Goal: Task Accomplishment & Management: Manage account settings

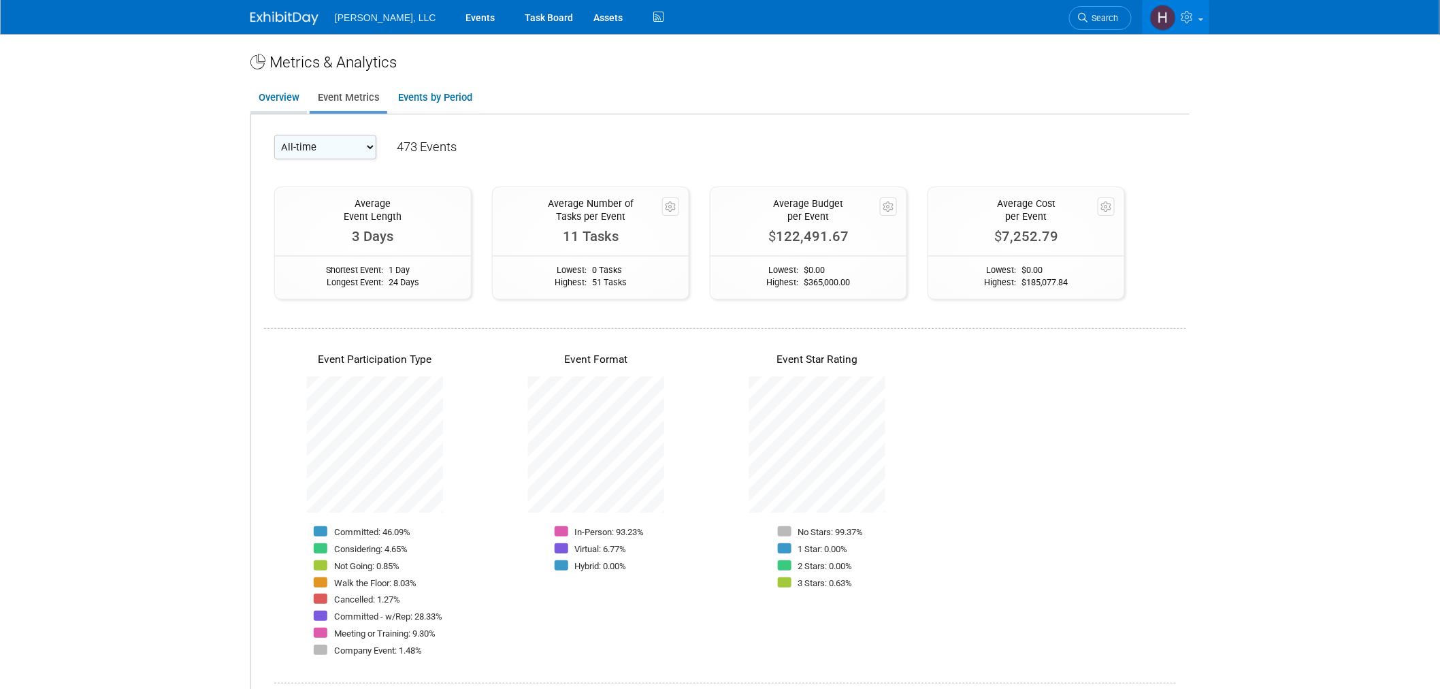
click at [281, 95] on link "Overview" at bounding box center [278, 97] width 56 height 27
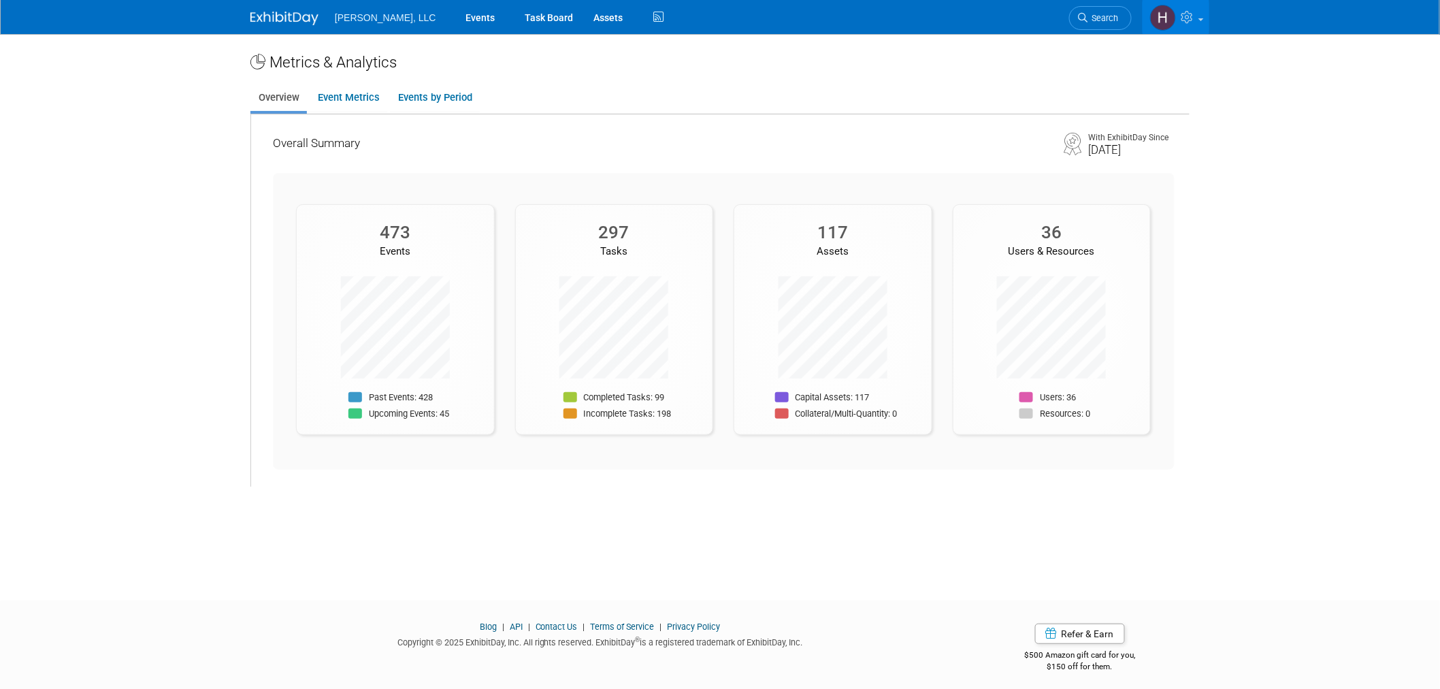
click at [359, 12] on span "[PERSON_NAME], LLC" at bounding box center [385, 17] width 101 height 11
click at [282, 10] on link at bounding box center [292, 11] width 84 height 11
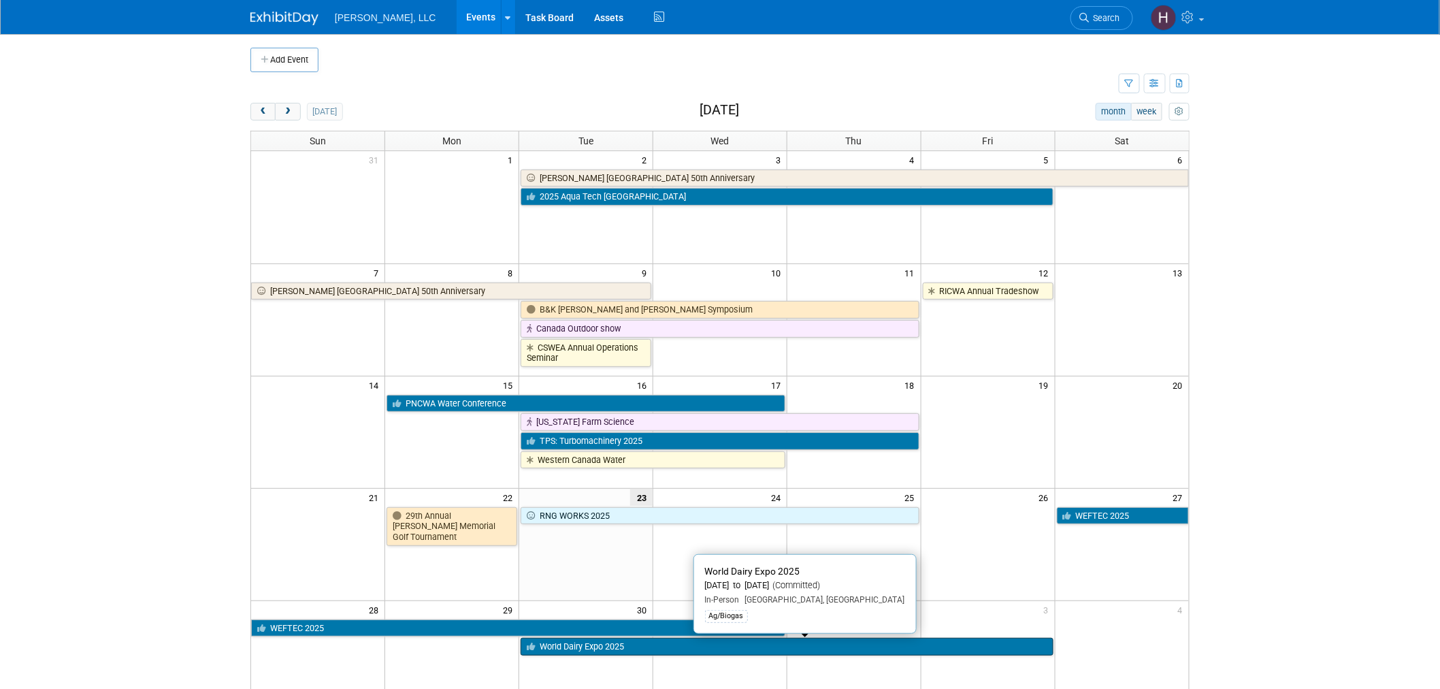
click at [581, 644] on link "World Dairy Expo 2025" at bounding box center [787, 647] width 532 height 18
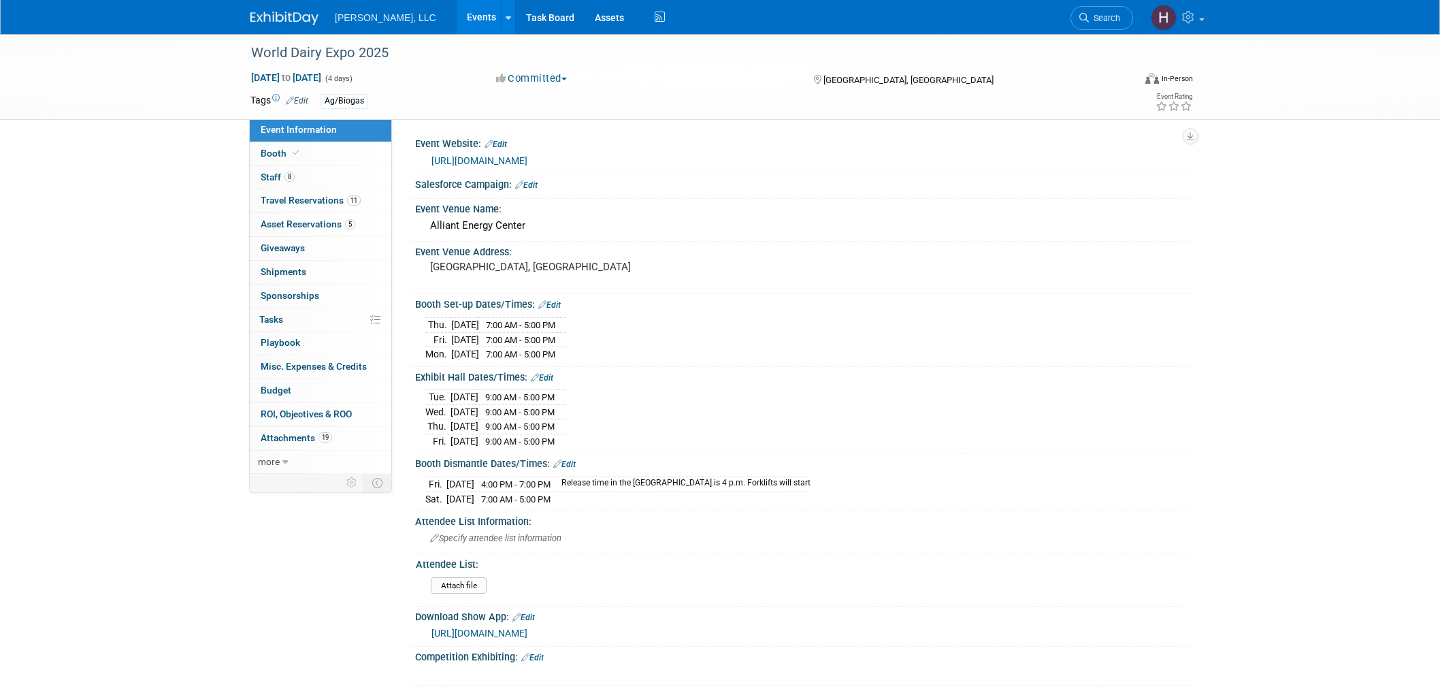
select select "Ag/Biogas"
click at [457, 15] on link "Events" at bounding box center [482, 17] width 50 height 34
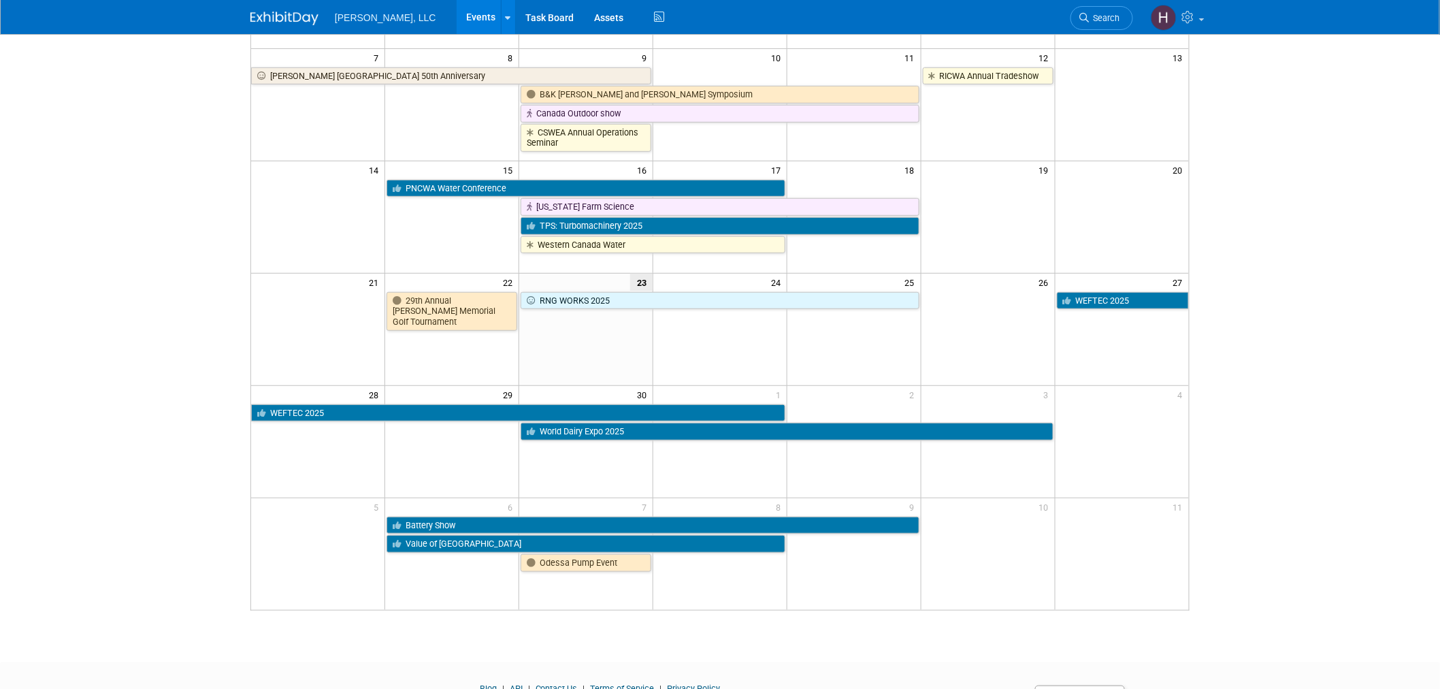
scroll to position [284, 0]
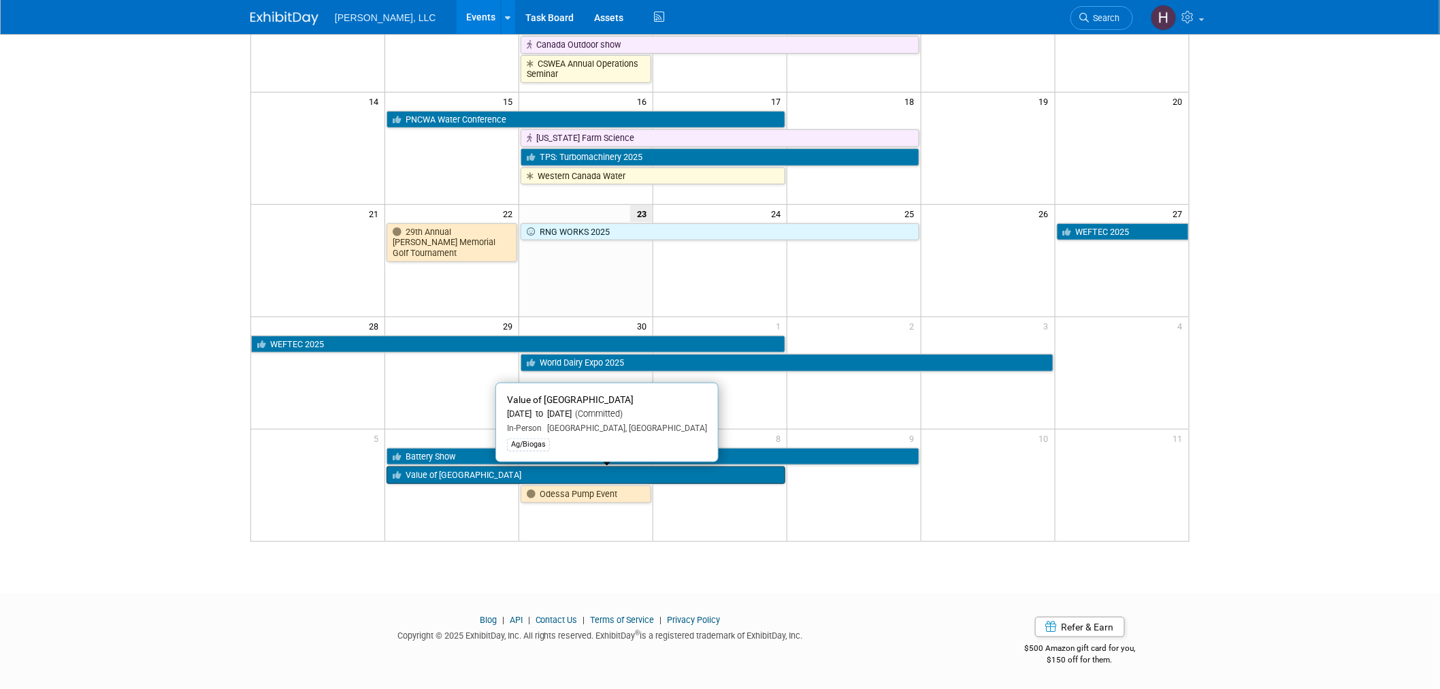
click at [524, 481] on link "Value of [GEOGRAPHIC_DATA]" at bounding box center [586, 475] width 399 height 18
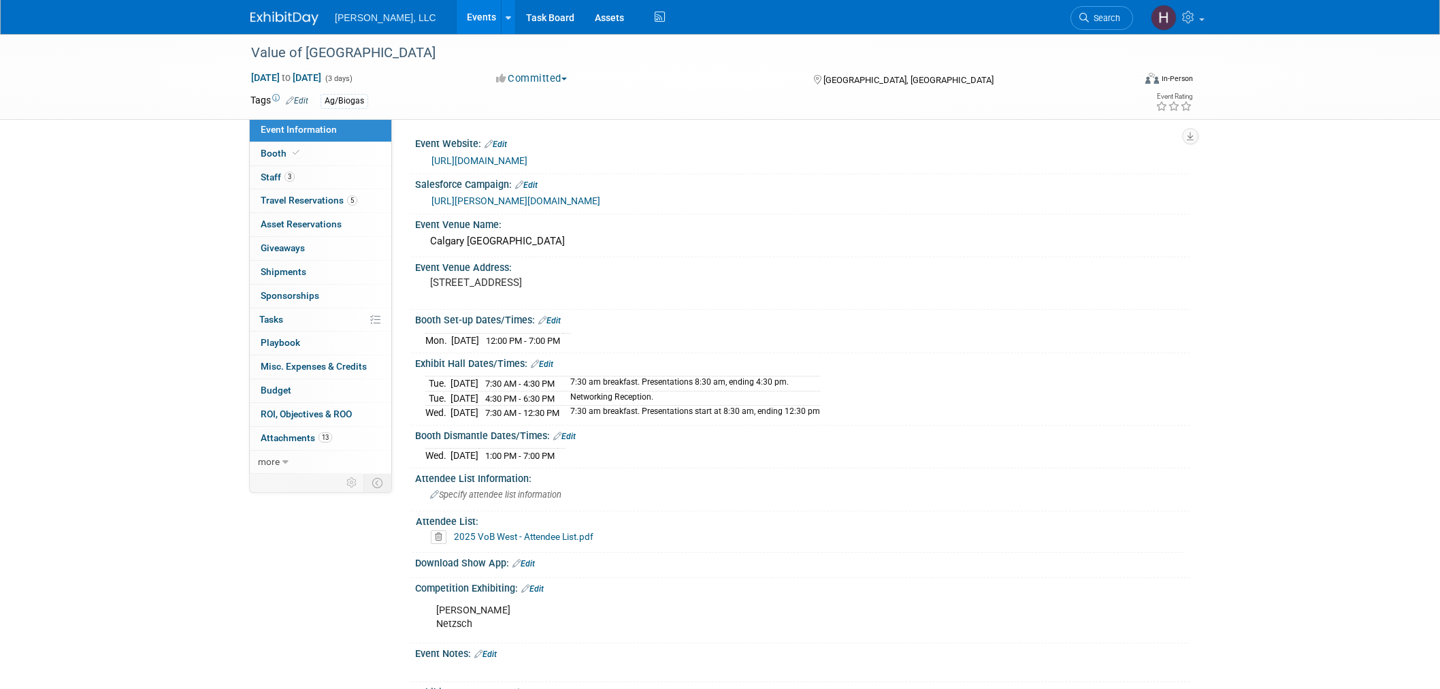
select select "Ag/Biogas"
click at [320, 197] on span "Travel Reservations 5" at bounding box center [309, 200] width 97 height 11
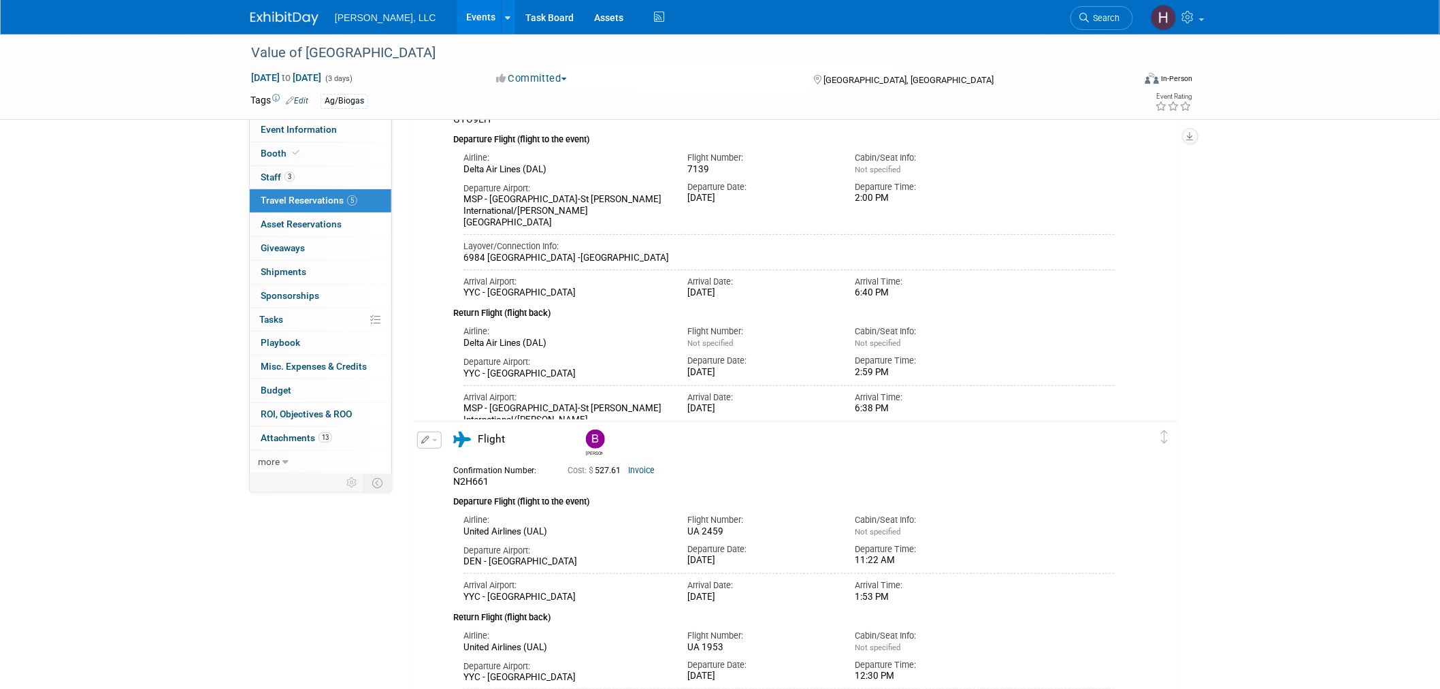
scroll to position [378, 0]
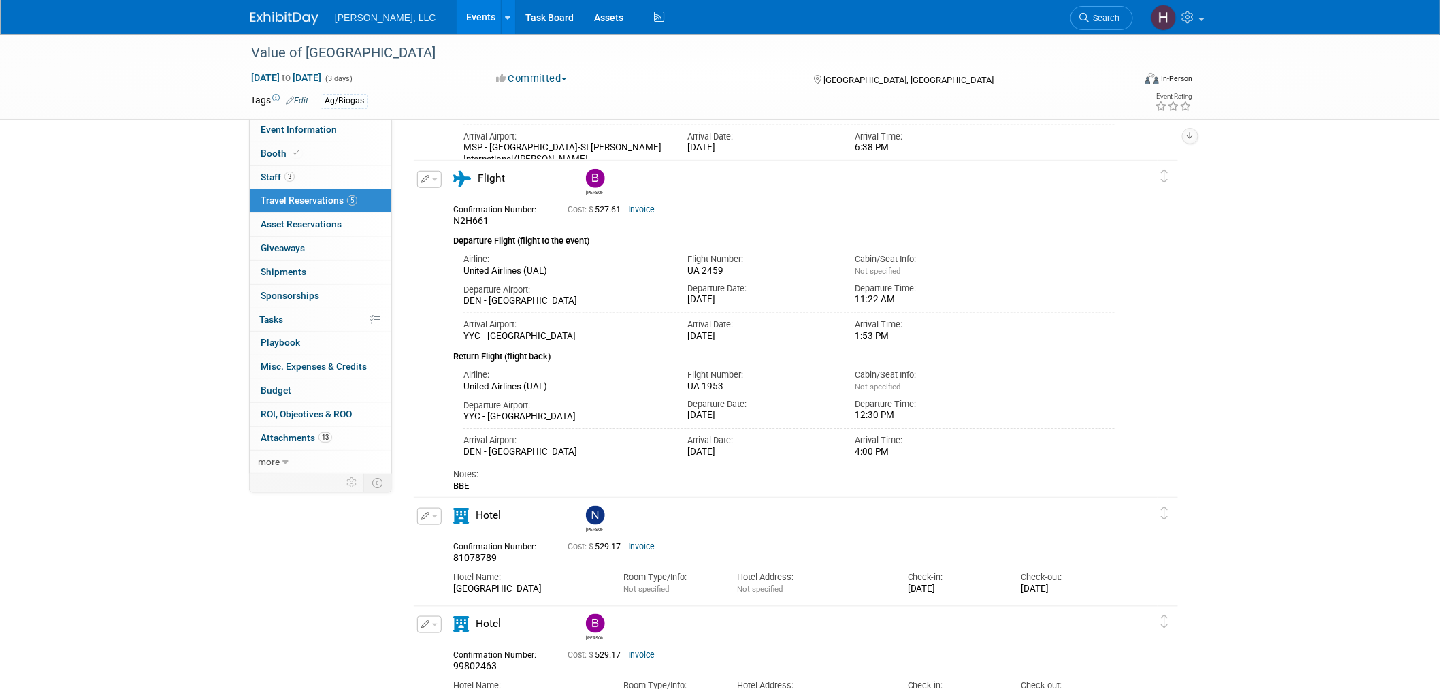
click at [645, 208] on link "Invoice" at bounding box center [641, 210] width 27 height 10
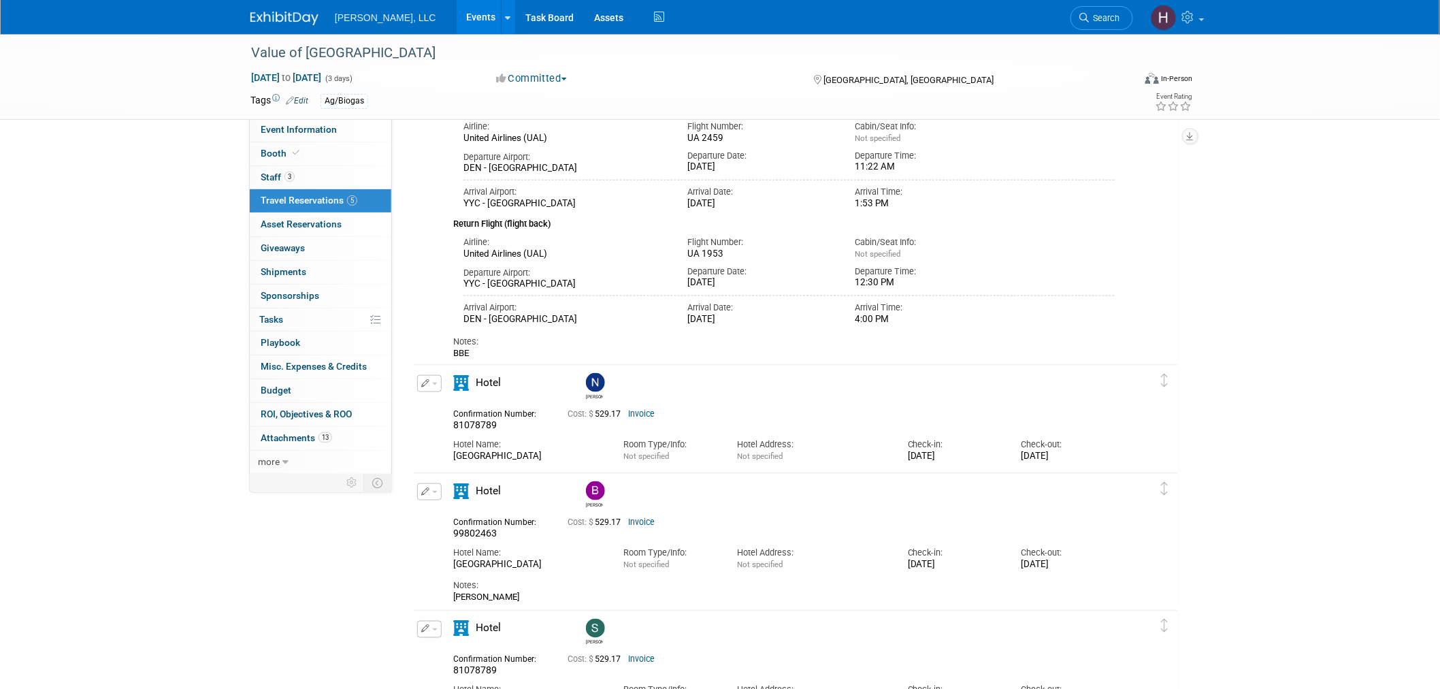
scroll to position [687, 0]
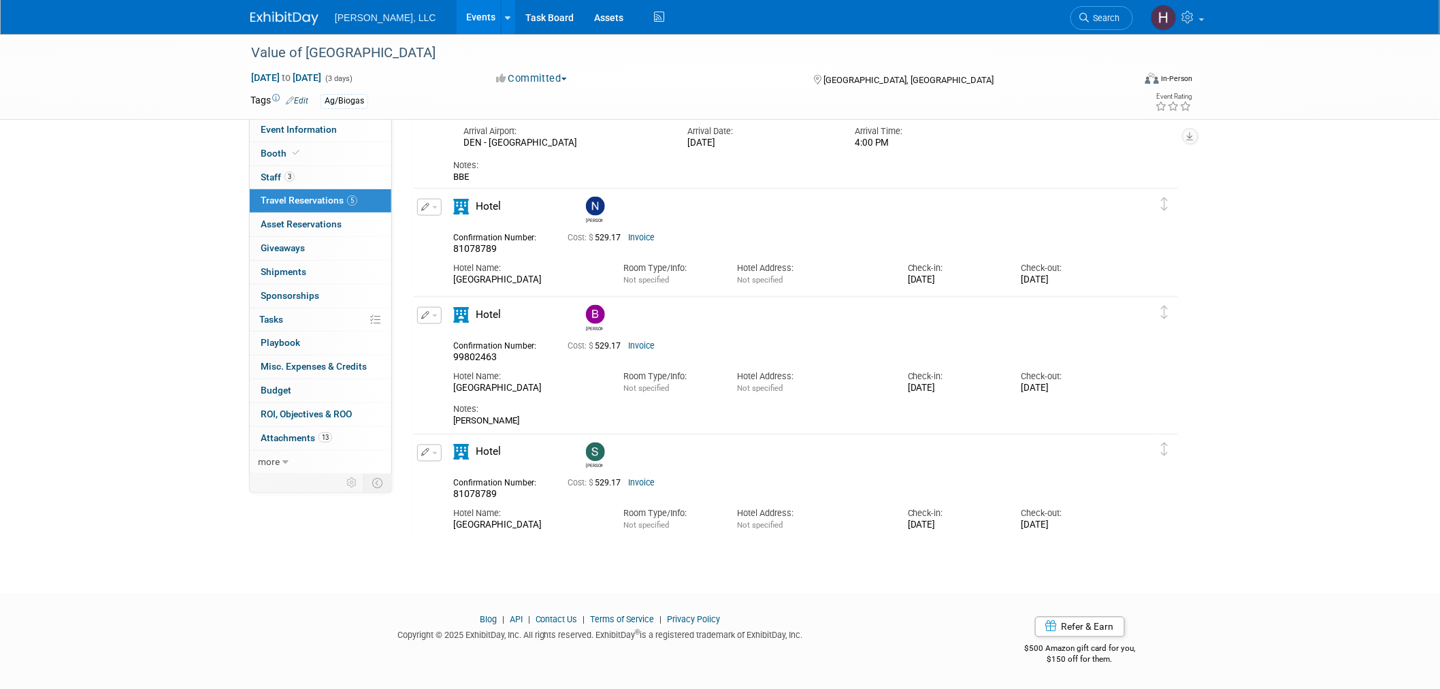
click at [654, 341] on link "Invoice" at bounding box center [641, 346] width 27 height 10
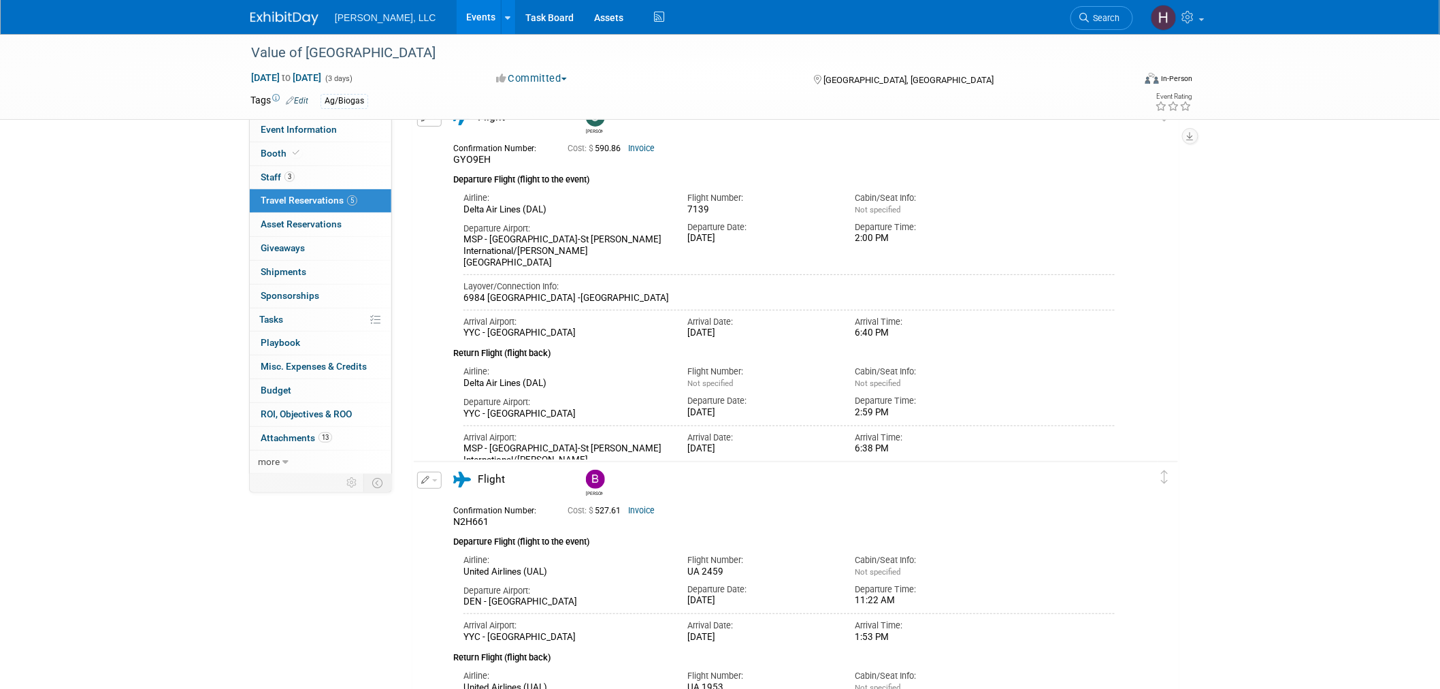
scroll to position [0, 0]
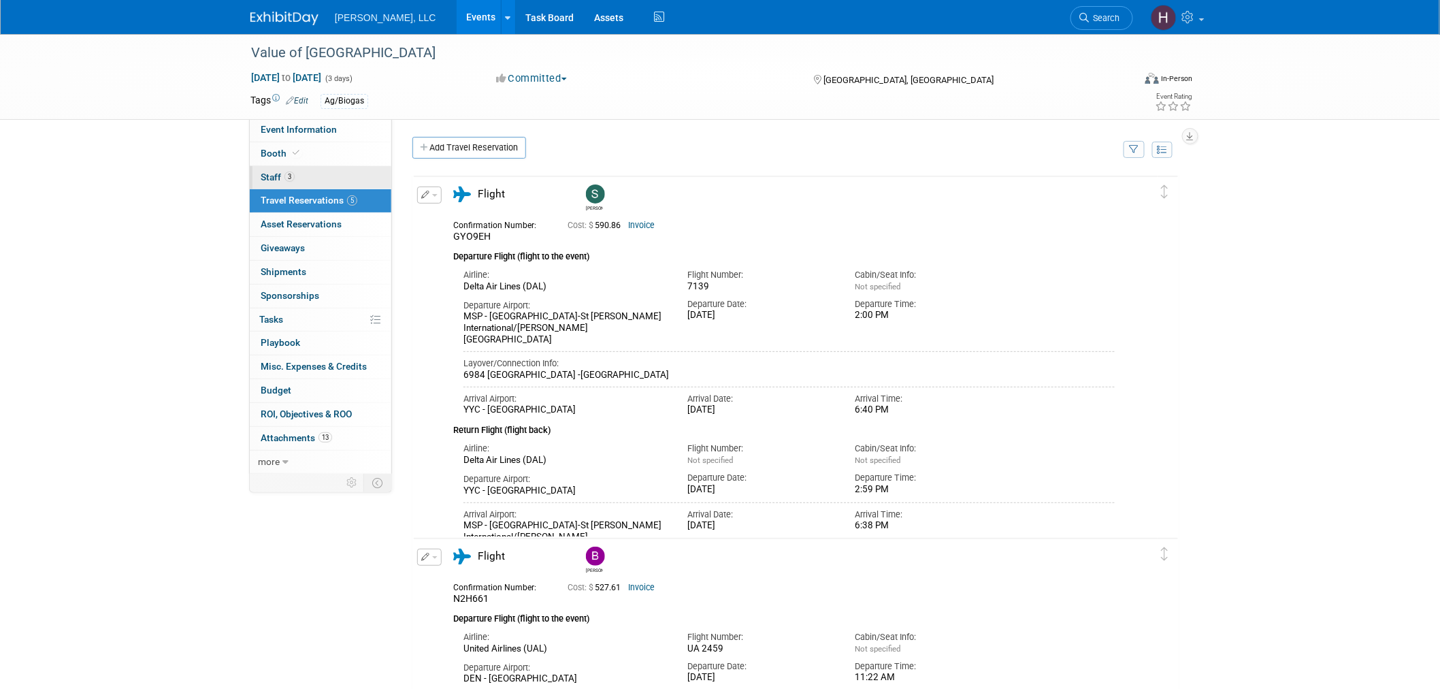
click at [296, 176] on link "3 Staff 3" at bounding box center [321, 177] width 142 height 23
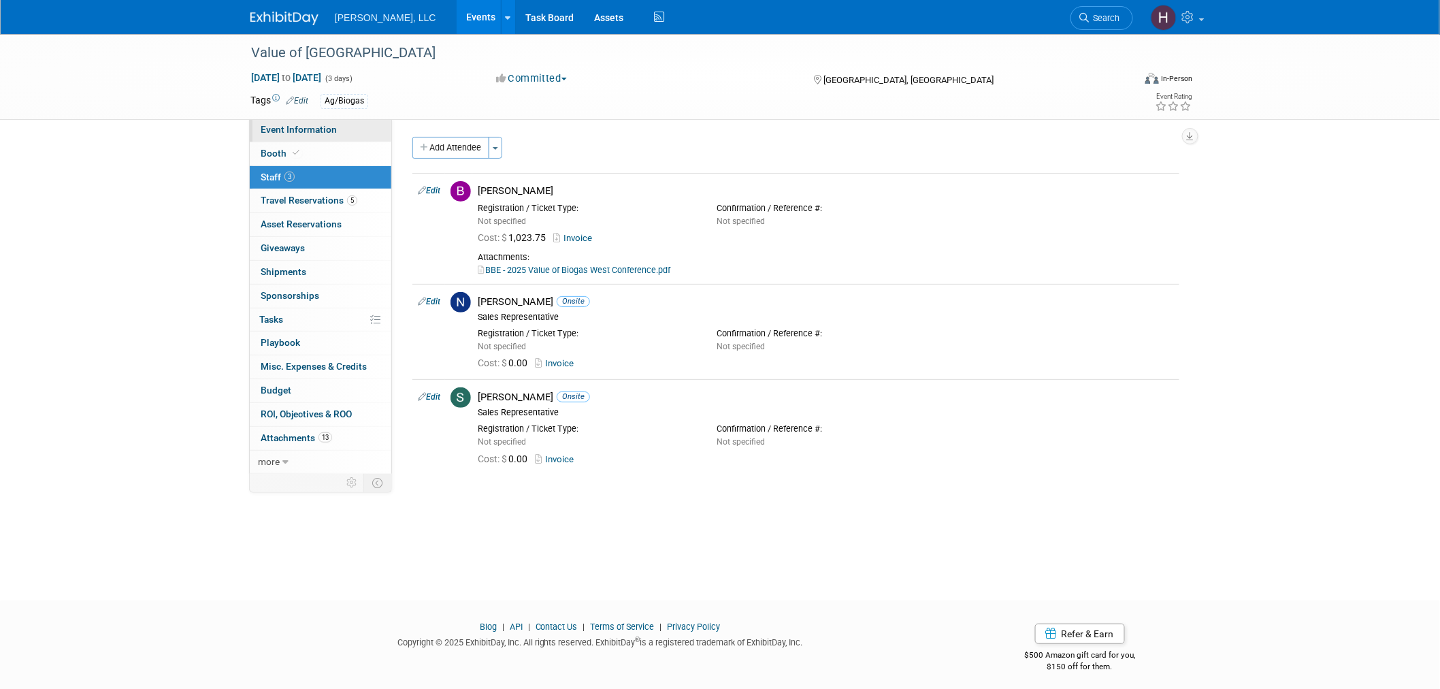
click at [330, 126] on span "Event Information" at bounding box center [299, 129] width 76 height 11
select select "Ag/Biogas"
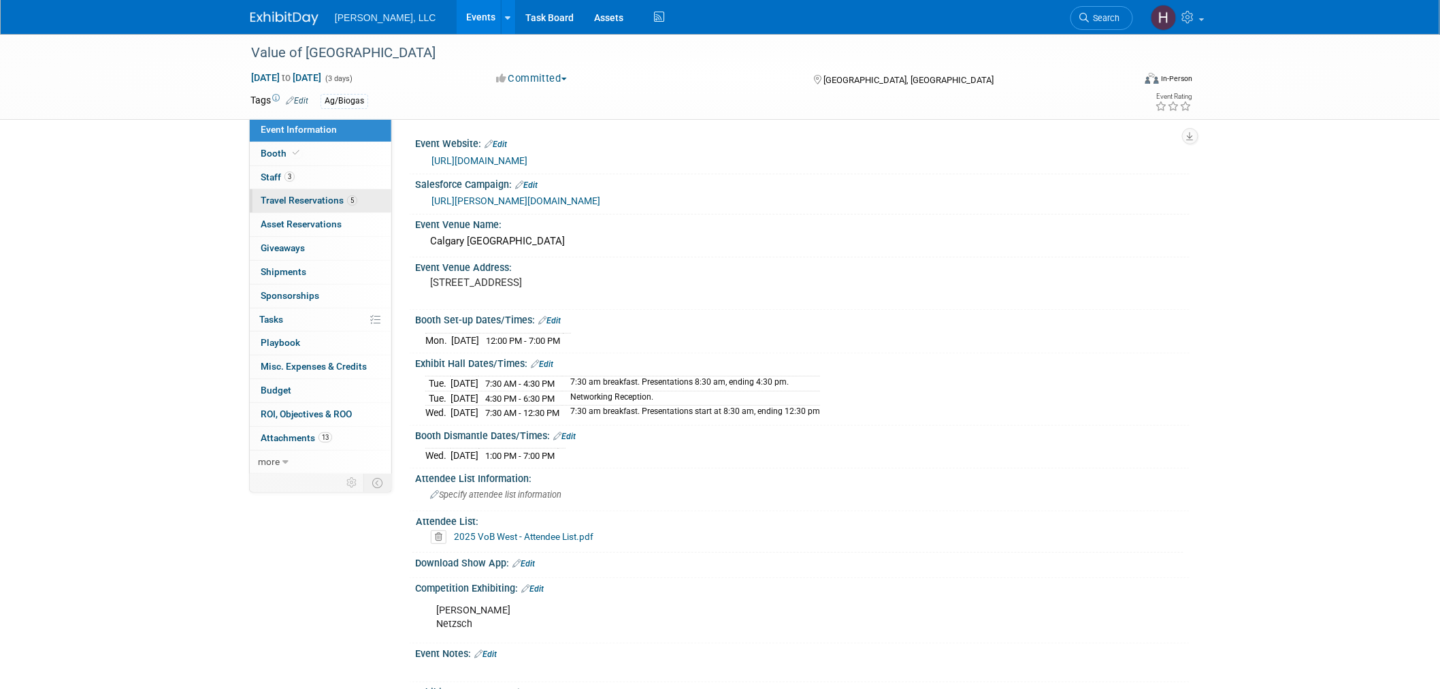
click at [291, 202] on span "Travel Reservations 5" at bounding box center [309, 200] width 97 height 11
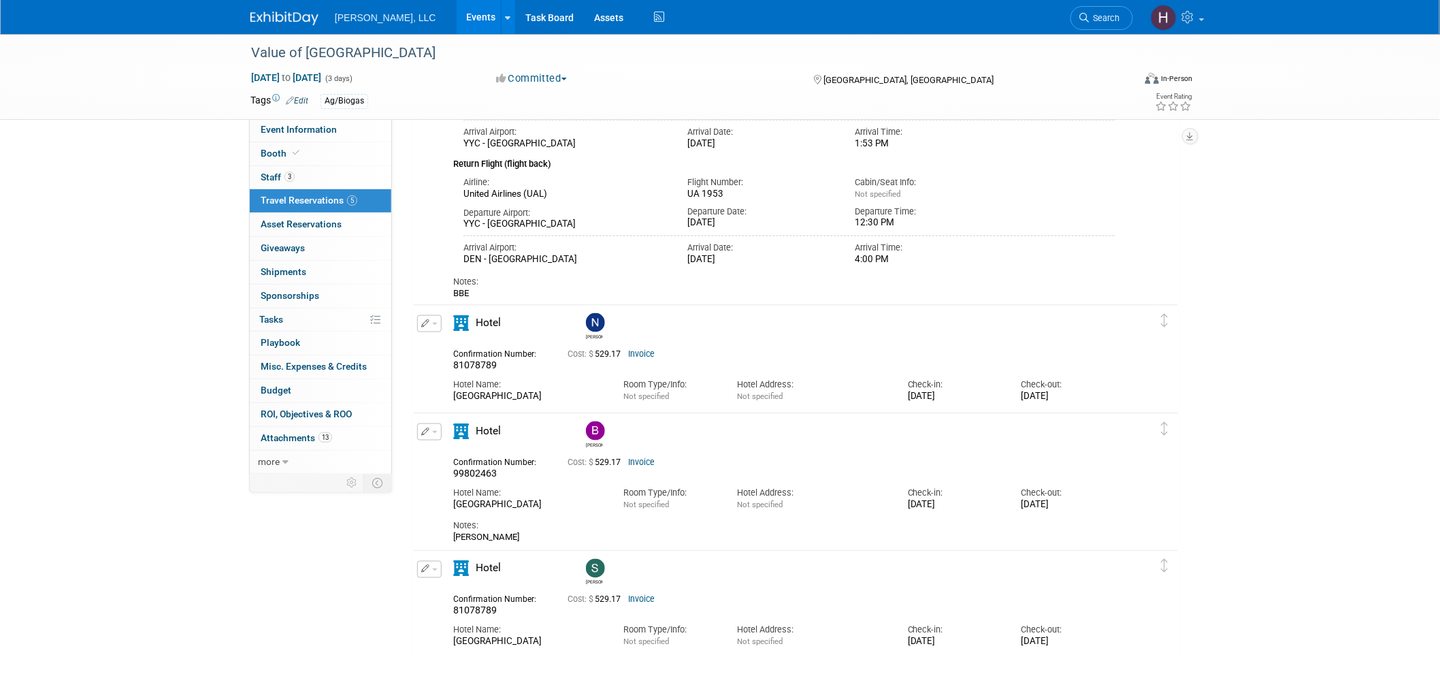
scroll to position [687, 0]
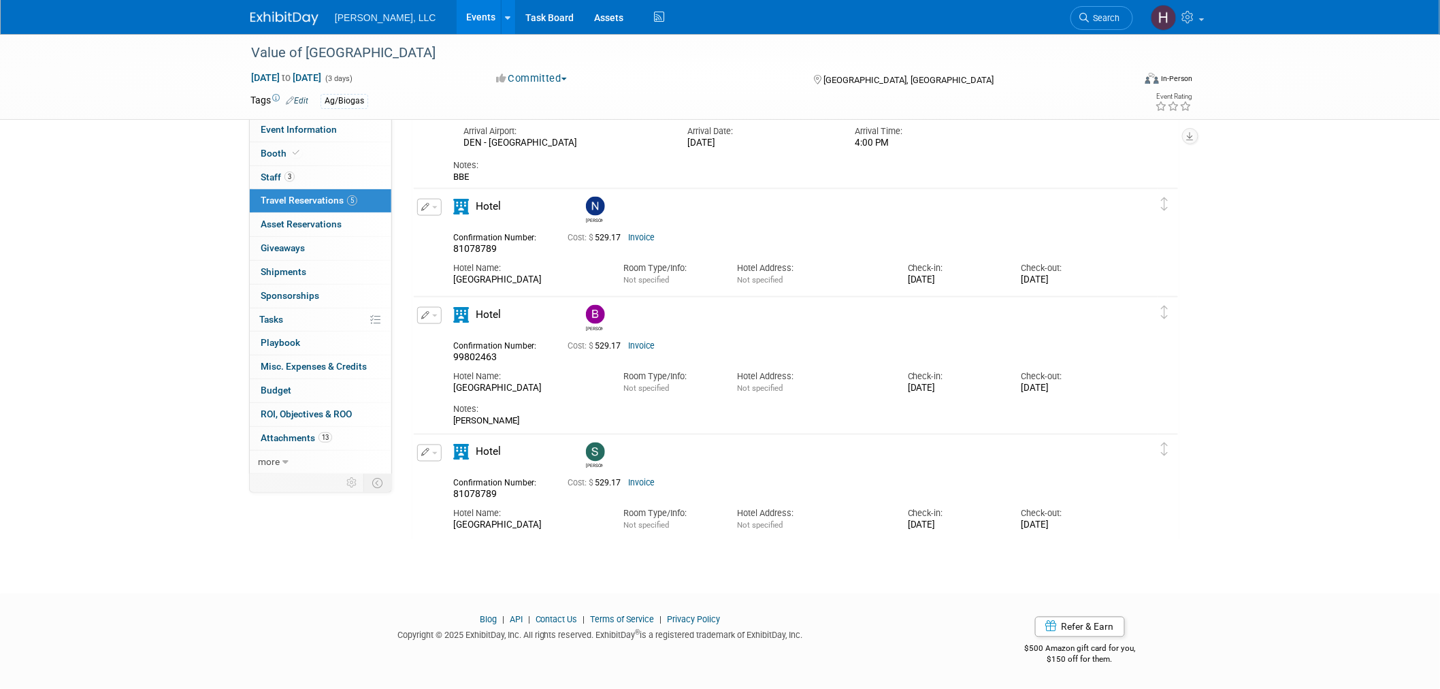
click at [655, 347] on link "Invoice" at bounding box center [641, 346] width 27 height 10
click at [649, 233] on link "Invoice" at bounding box center [641, 238] width 27 height 10
click at [645, 344] on link "Invoice" at bounding box center [641, 346] width 27 height 10
click at [441, 206] on div "Edit Reservation [GEOGRAPHIC_DATA]" at bounding box center [428, 211] width 29 height 25
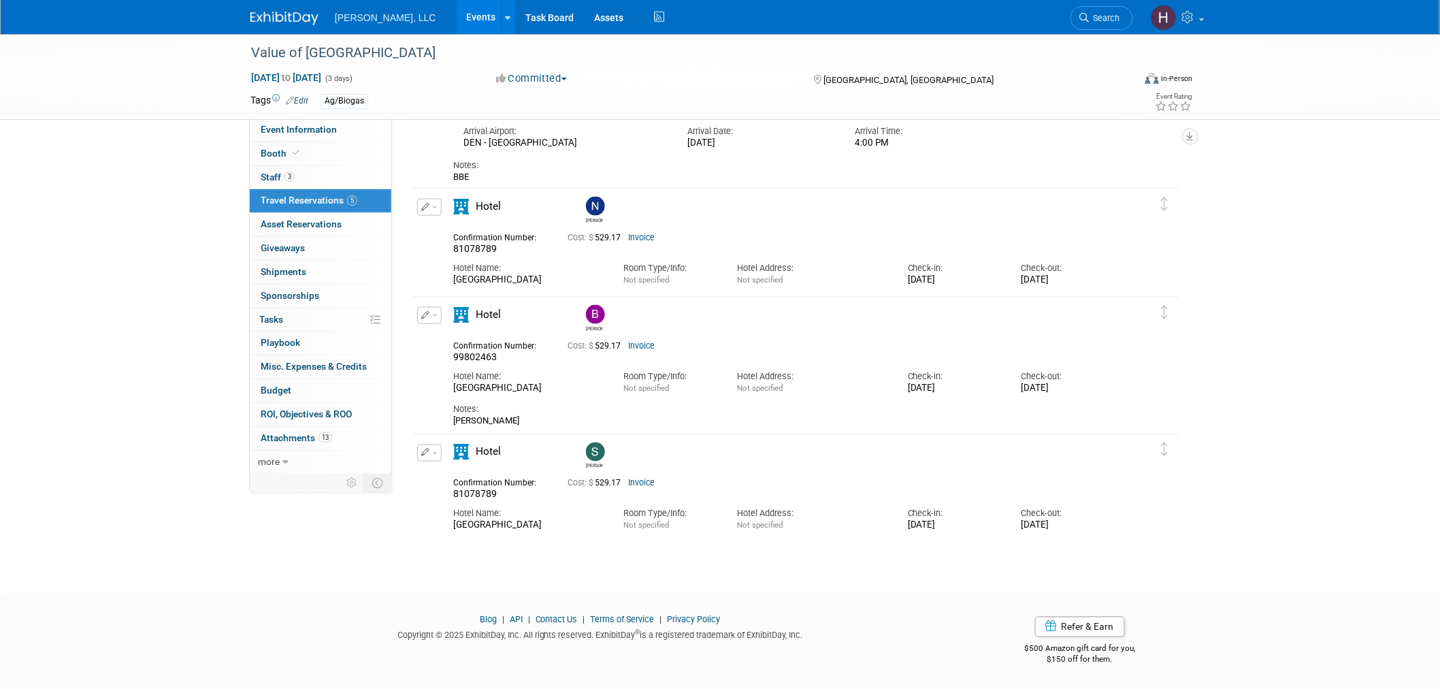
click at [437, 206] on button "button" at bounding box center [429, 207] width 25 height 17
click at [459, 274] on button "Duplicate" at bounding box center [475, 276] width 115 height 20
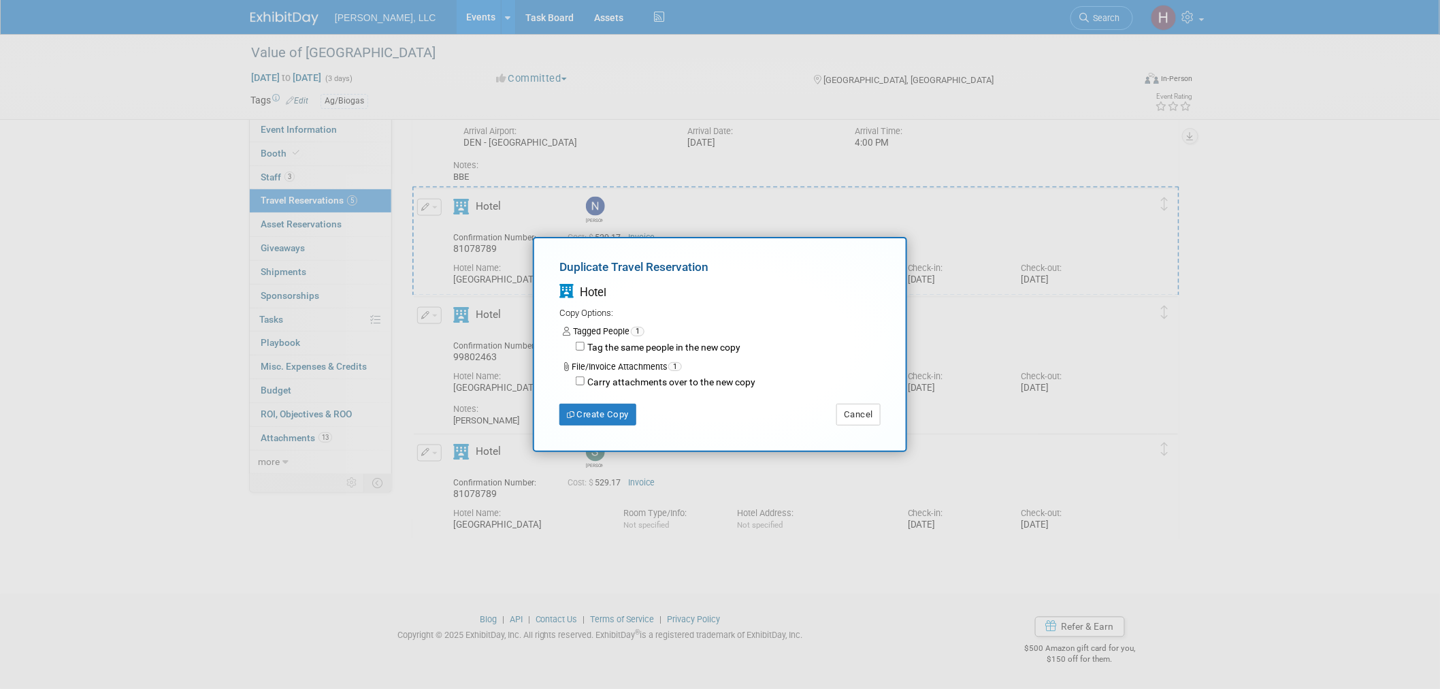
click at [593, 402] on div "Duplicate Travel Reservation Hotel Copy Options: Tagged People 1 Tag the same p…" at bounding box center [719, 342] width 321 height 167
click at [592, 412] on button "Create Copy" at bounding box center [597, 415] width 77 height 22
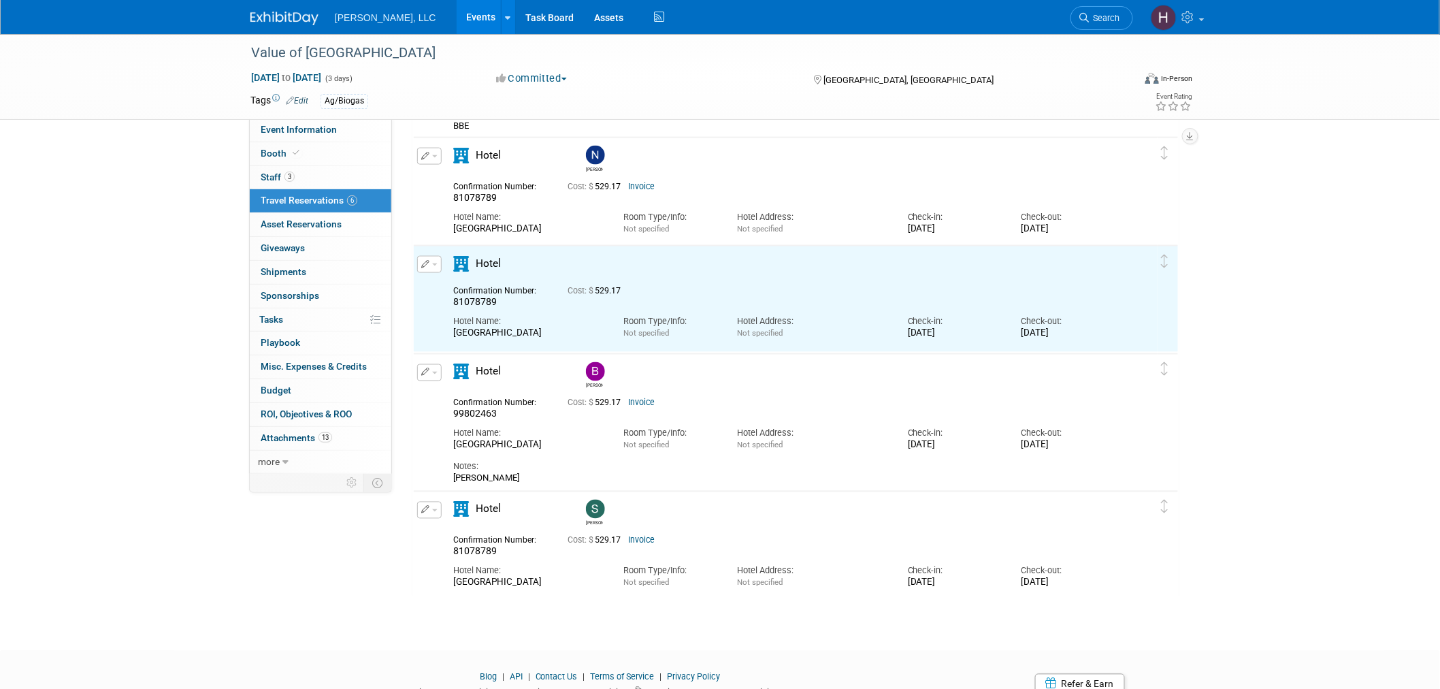
scroll to position [738, 0]
click at [433, 266] on button "button" at bounding box center [429, 263] width 25 height 17
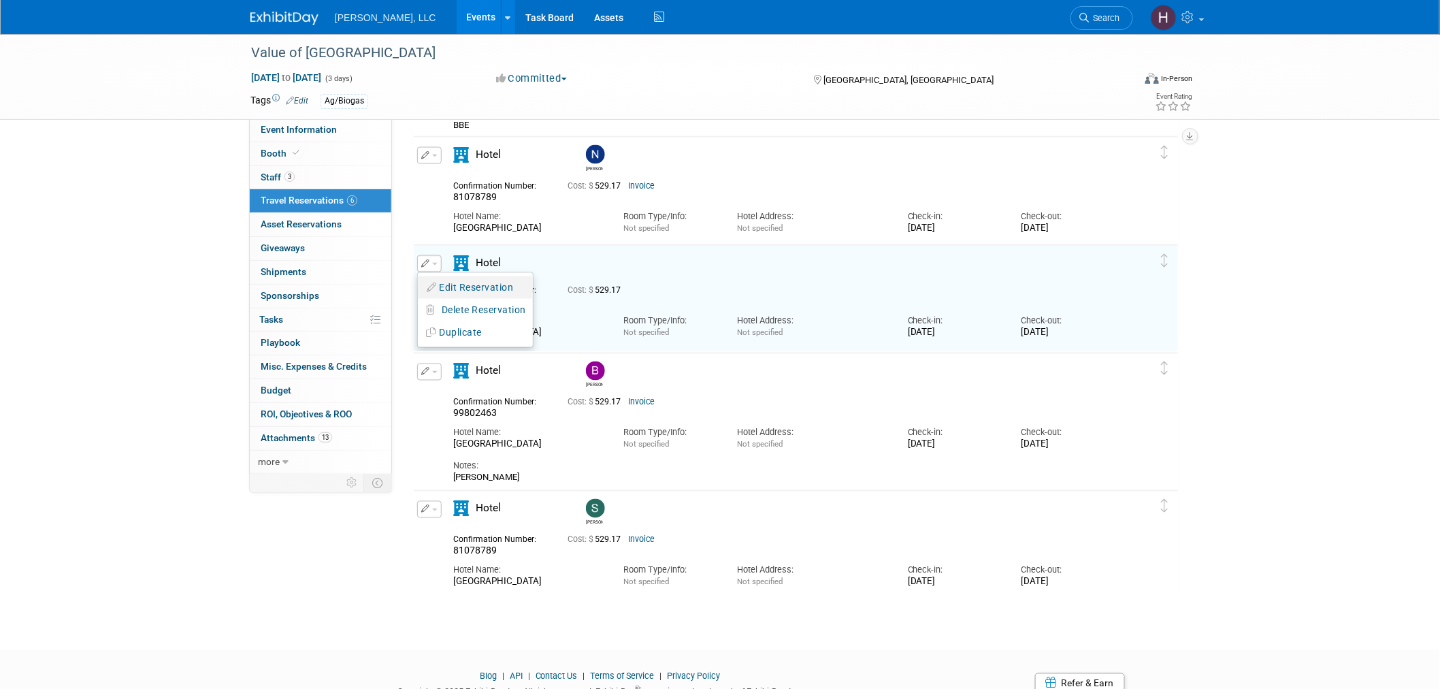
click at [453, 284] on button "Edit Reservation" at bounding box center [475, 288] width 115 height 20
select select "9"
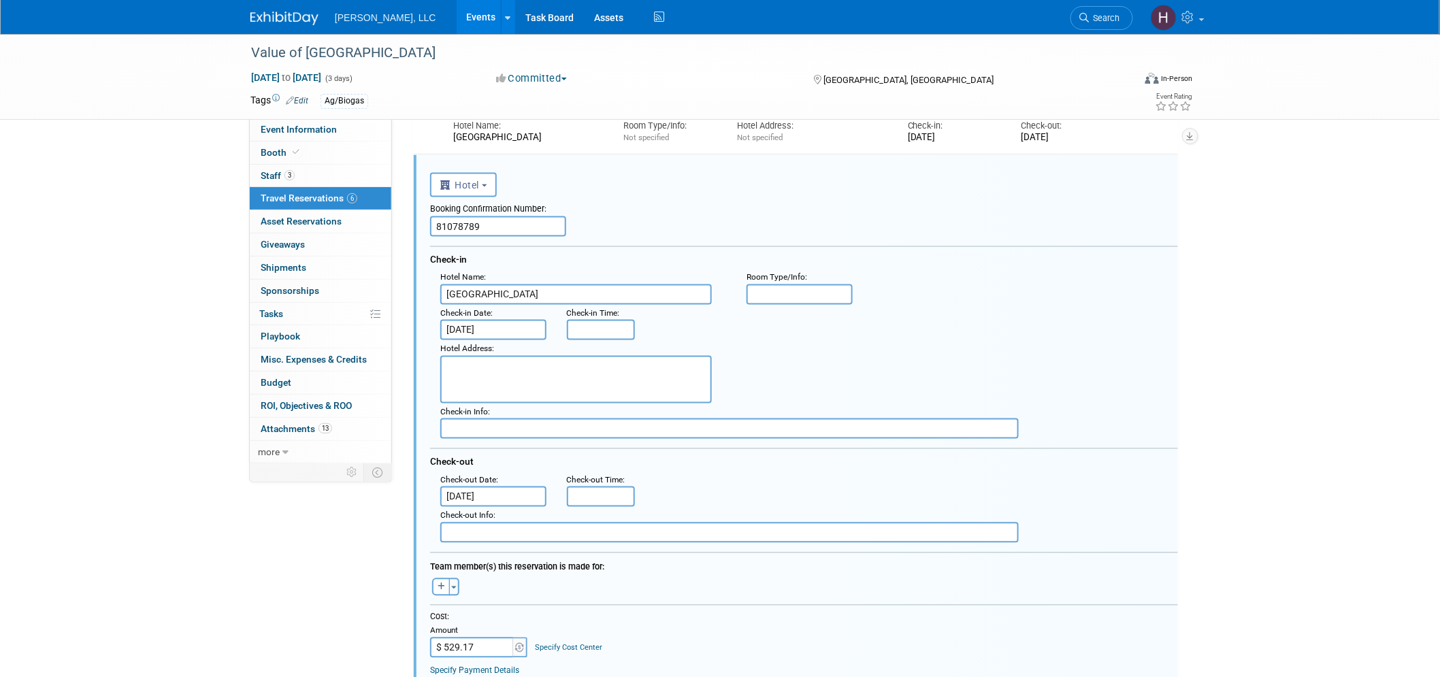
scroll to position [0, 0]
click at [481, 312] on span "Check-in Date" at bounding box center [465, 314] width 50 height 10
click at [483, 323] on input "[DATE]" at bounding box center [493, 330] width 106 height 20
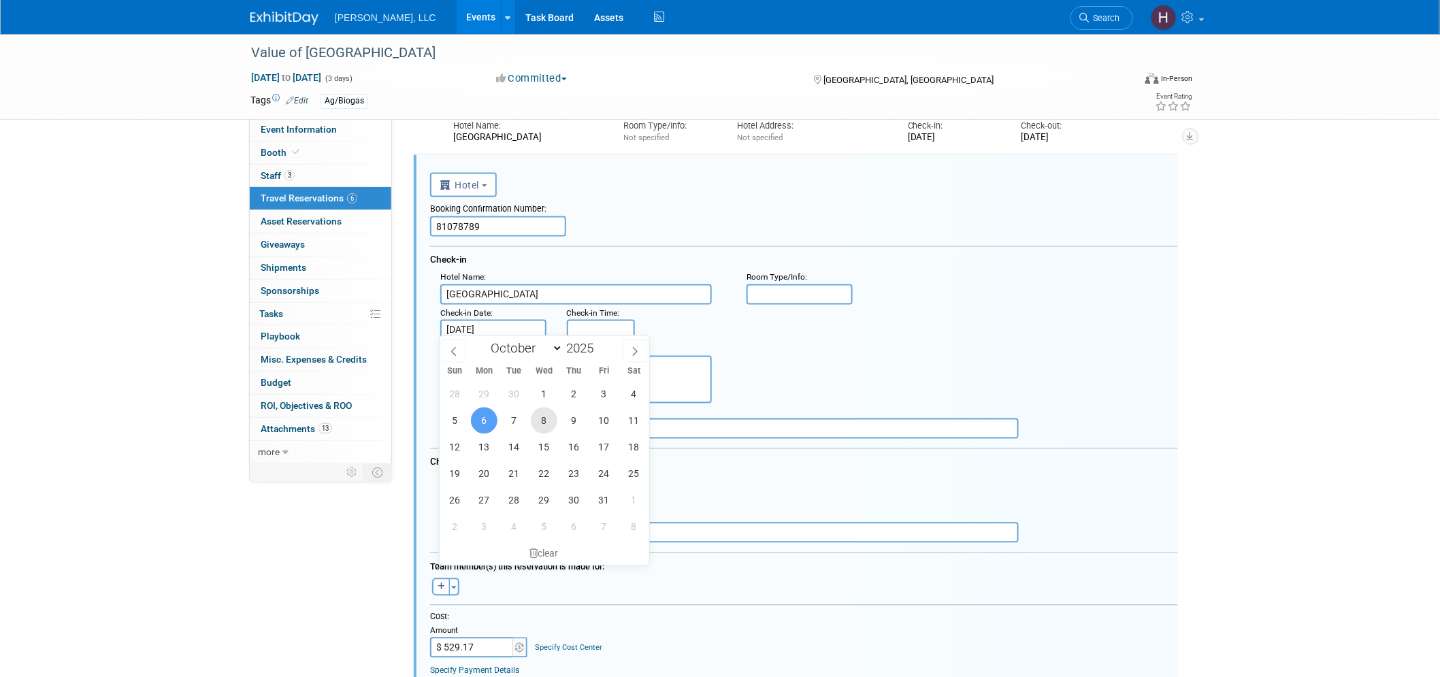
click at [542, 420] on span "8" at bounding box center [544, 421] width 27 height 27
type input "[DATE]"
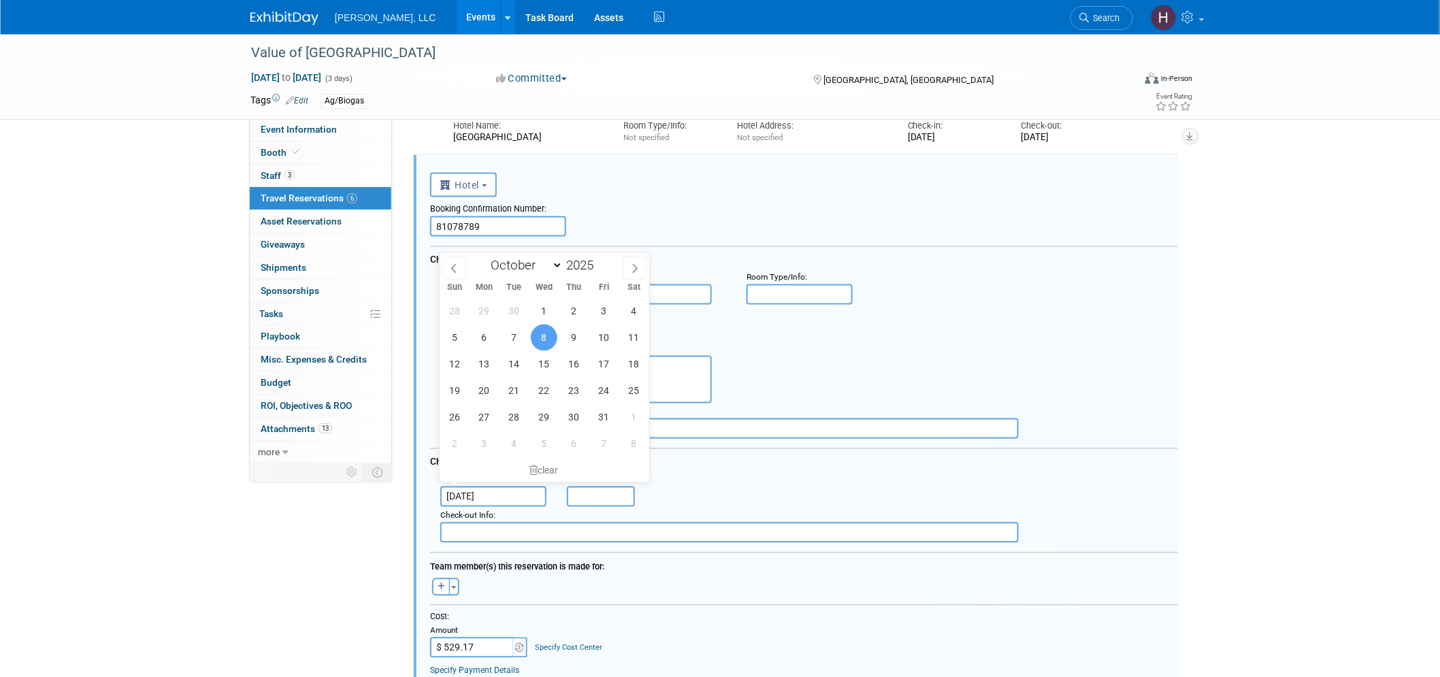
click at [465, 487] on input "[DATE]" at bounding box center [493, 497] width 106 height 20
click at [572, 340] on span "9" at bounding box center [574, 338] width 27 height 27
type input "[DATE]"
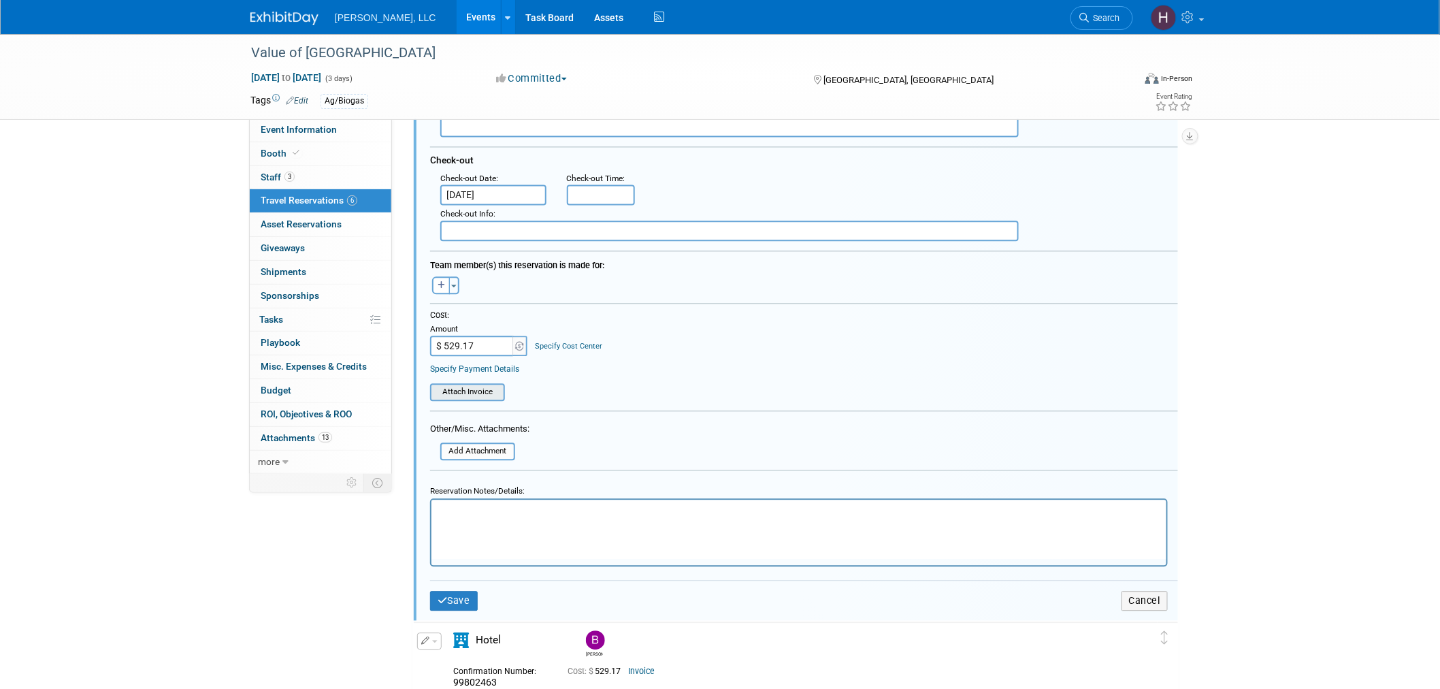
scroll to position [1132, 0]
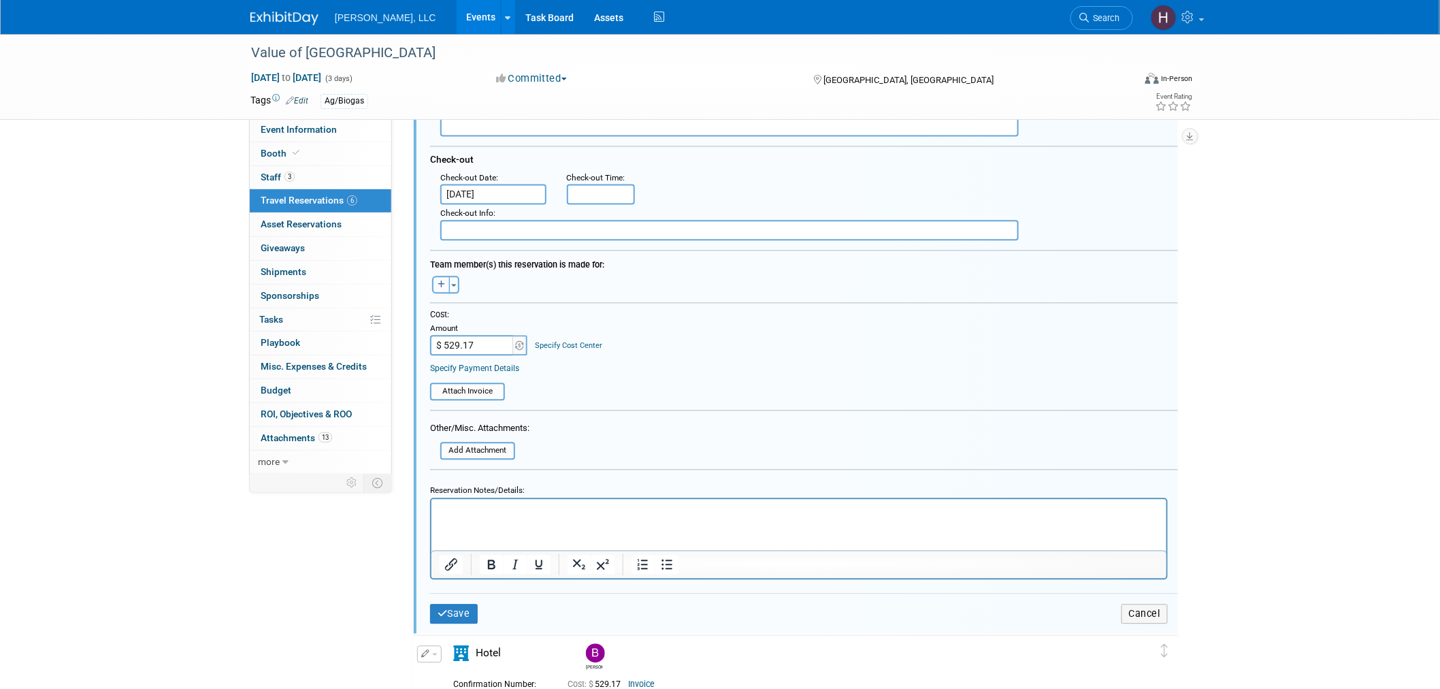
click at [438, 280] on icon "button" at bounding box center [441, 284] width 7 height 8
select select
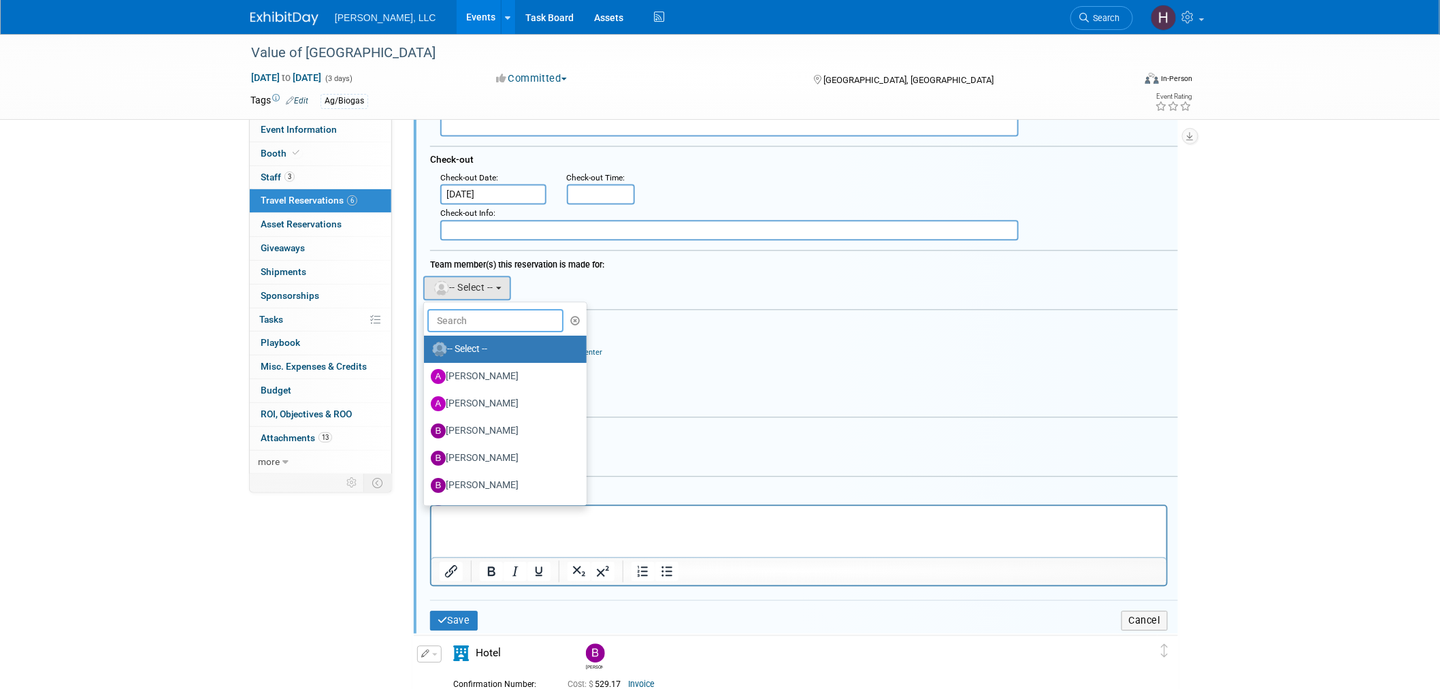
click at [481, 316] on input "text" at bounding box center [495, 320] width 136 height 23
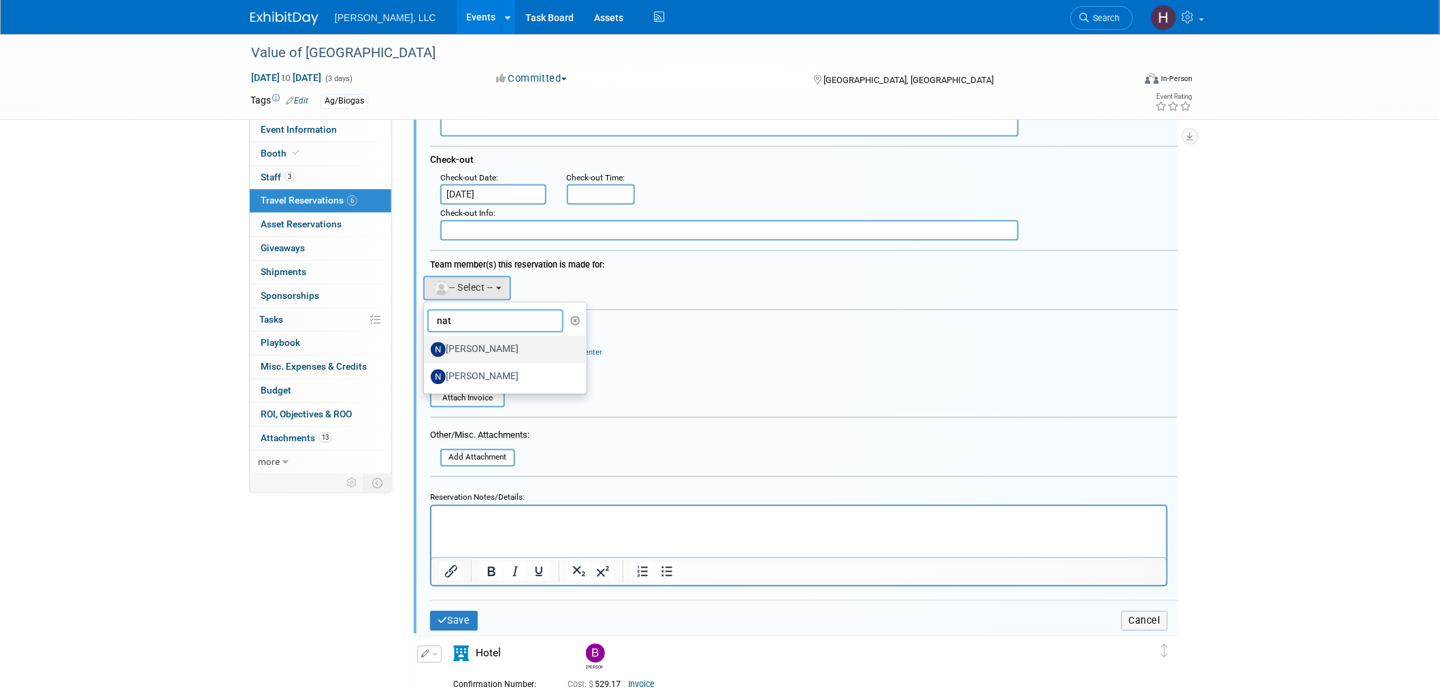
type input "nat"
click at [480, 338] on label "[PERSON_NAME]" at bounding box center [502, 349] width 142 height 22
click at [426, 343] on input "[PERSON_NAME]" at bounding box center [421, 347] width 9 height 9
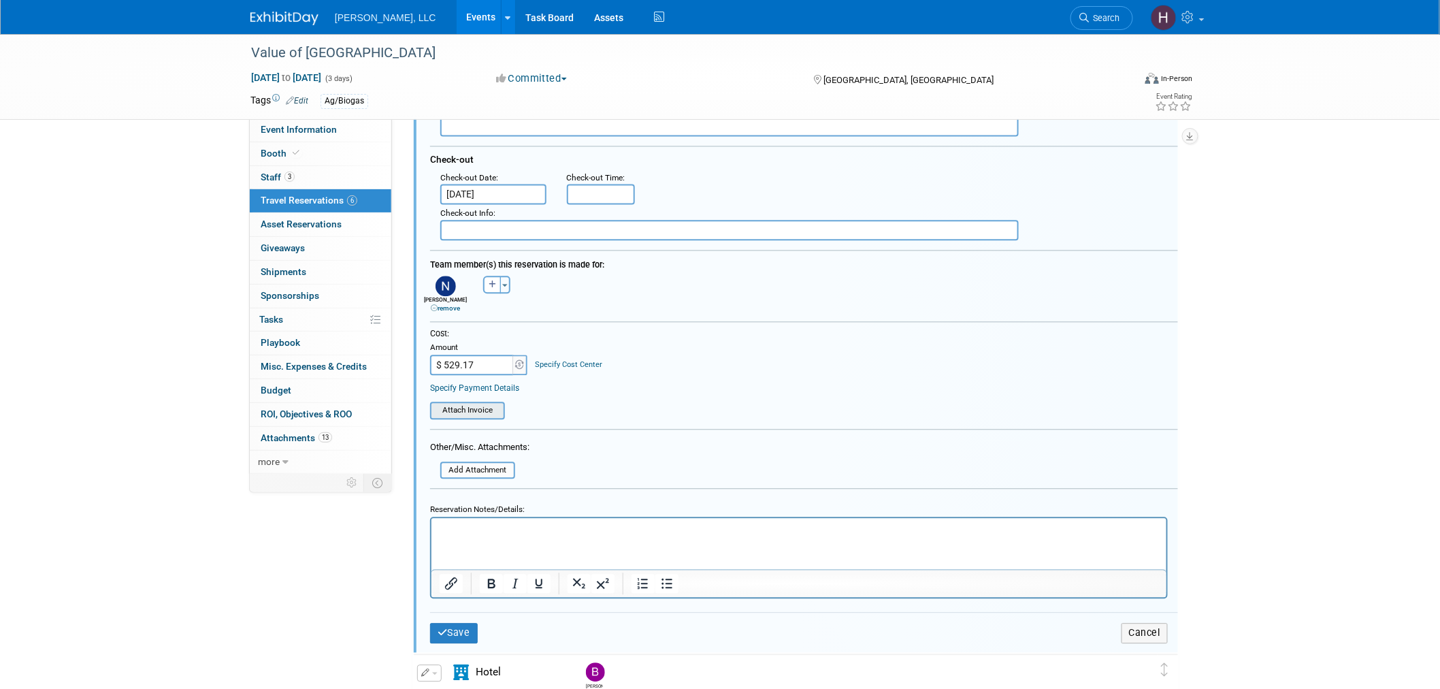
click at [465, 402] on div "Attach Invoice" at bounding box center [467, 411] width 75 height 18
click at [466, 403] on input "file" at bounding box center [423, 410] width 162 height 15
click at [464, 355] on input "$ 529.17" at bounding box center [472, 365] width 85 height 20
paste input "07.22"
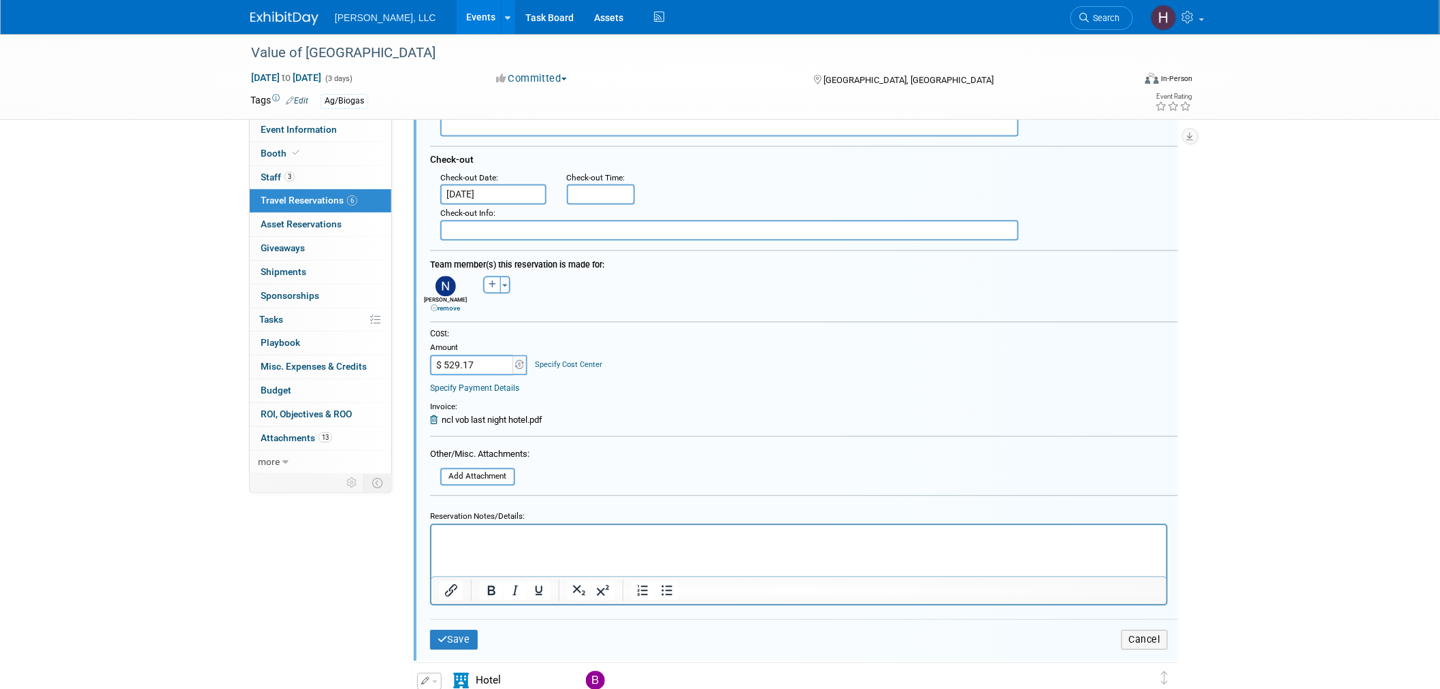
type input "$ 507.22"
click at [463, 630] on button "Save" at bounding box center [454, 640] width 48 height 20
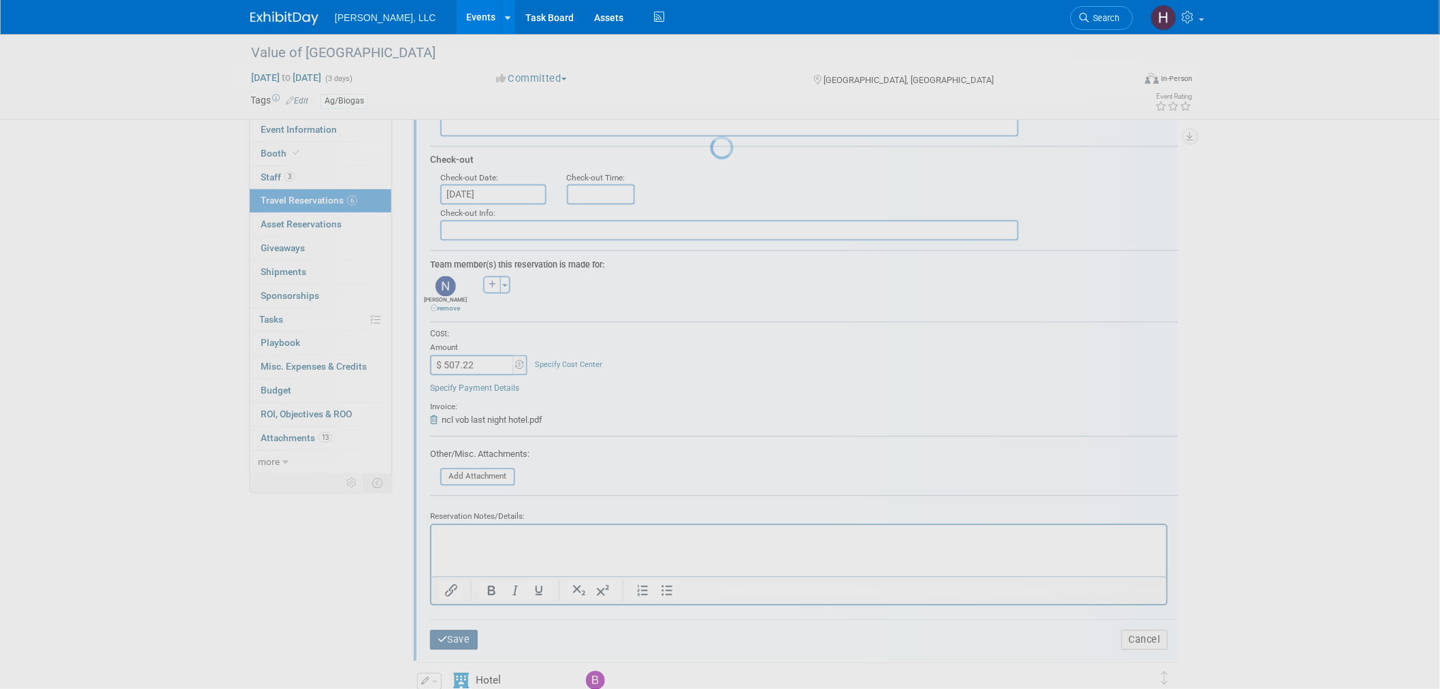
scroll to position [795, 0]
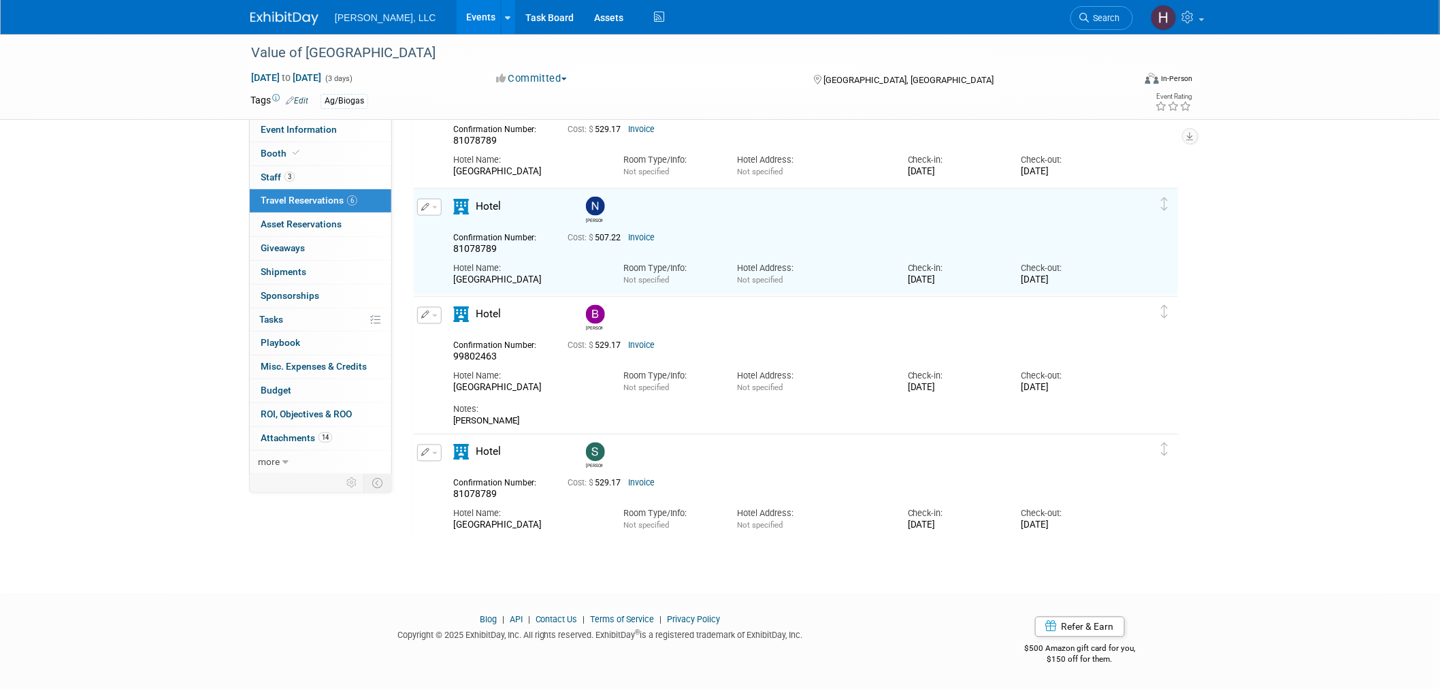
click at [429, 310] on button "button" at bounding box center [429, 315] width 25 height 17
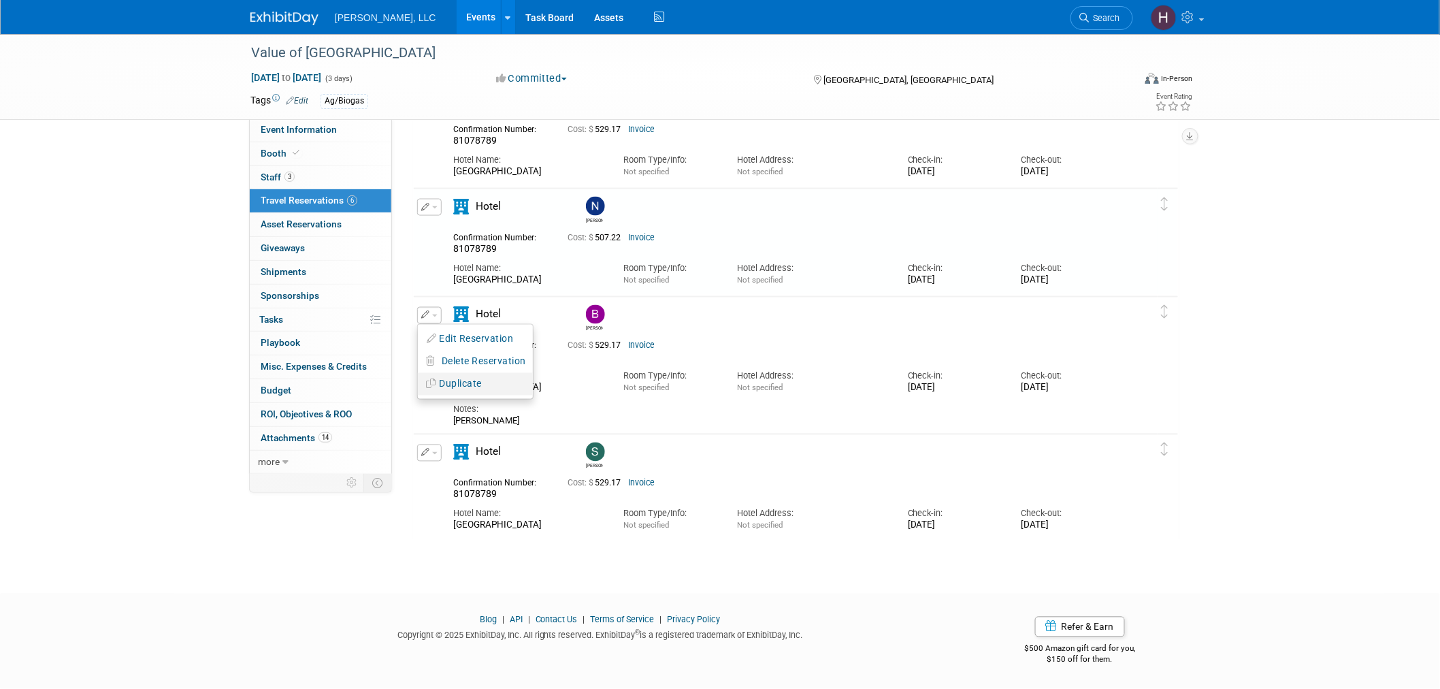
click at [452, 388] on button "Duplicate" at bounding box center [475, 384] width 115 height 20
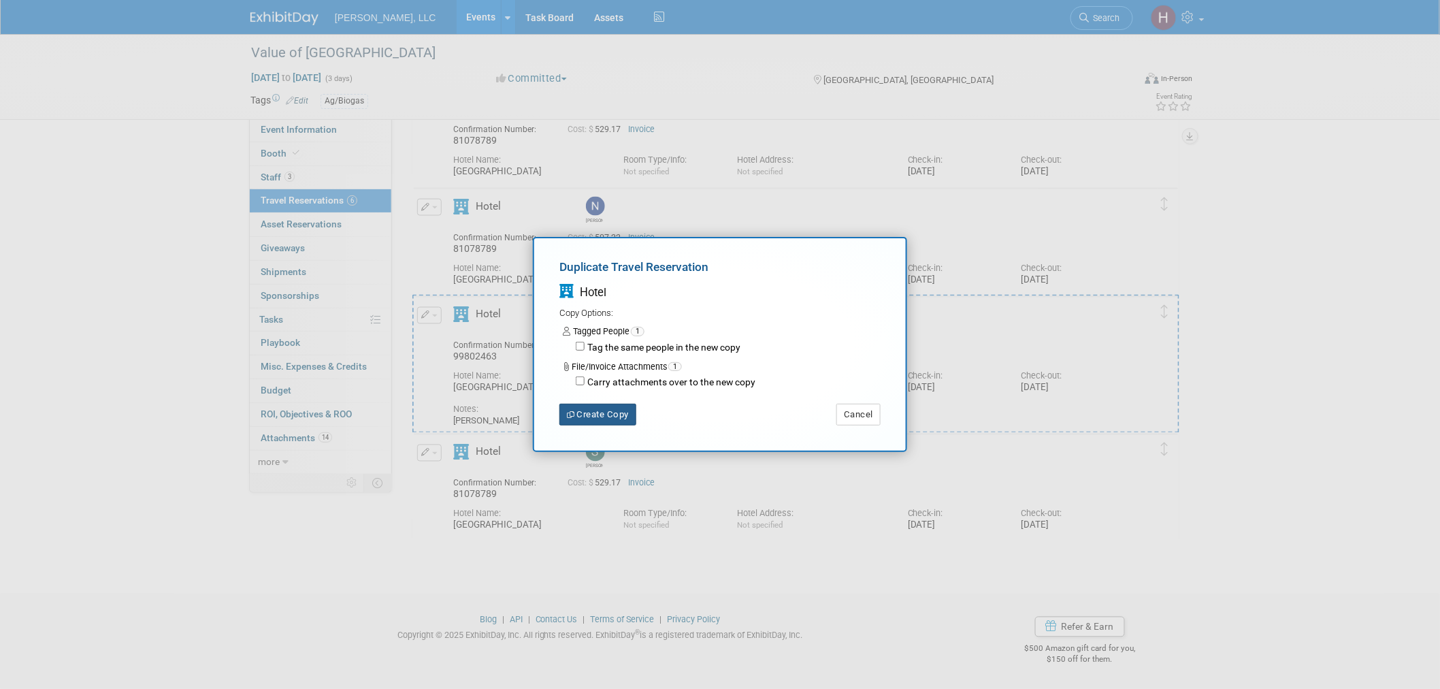
click at [600, 419] on button "Create Copy" at bounding box center [597, 415] width 77 height 22
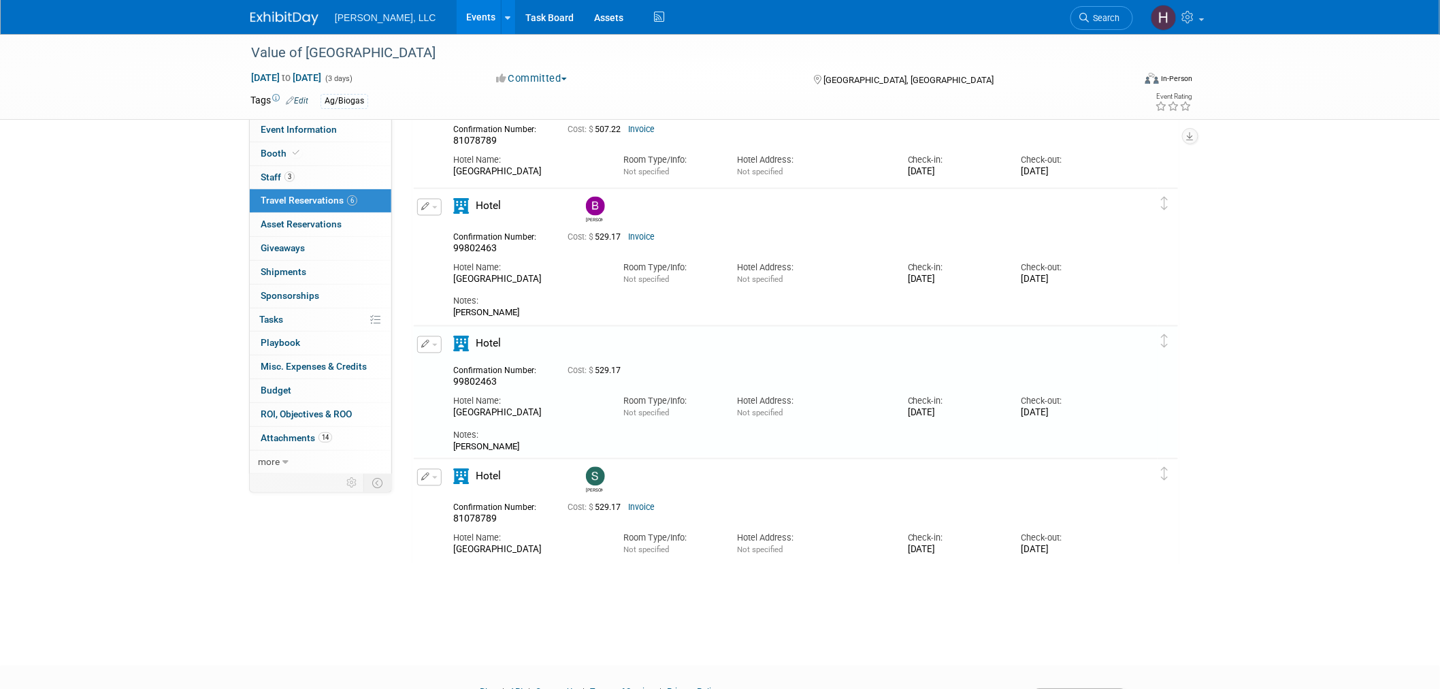
scroll to position [928, 0]
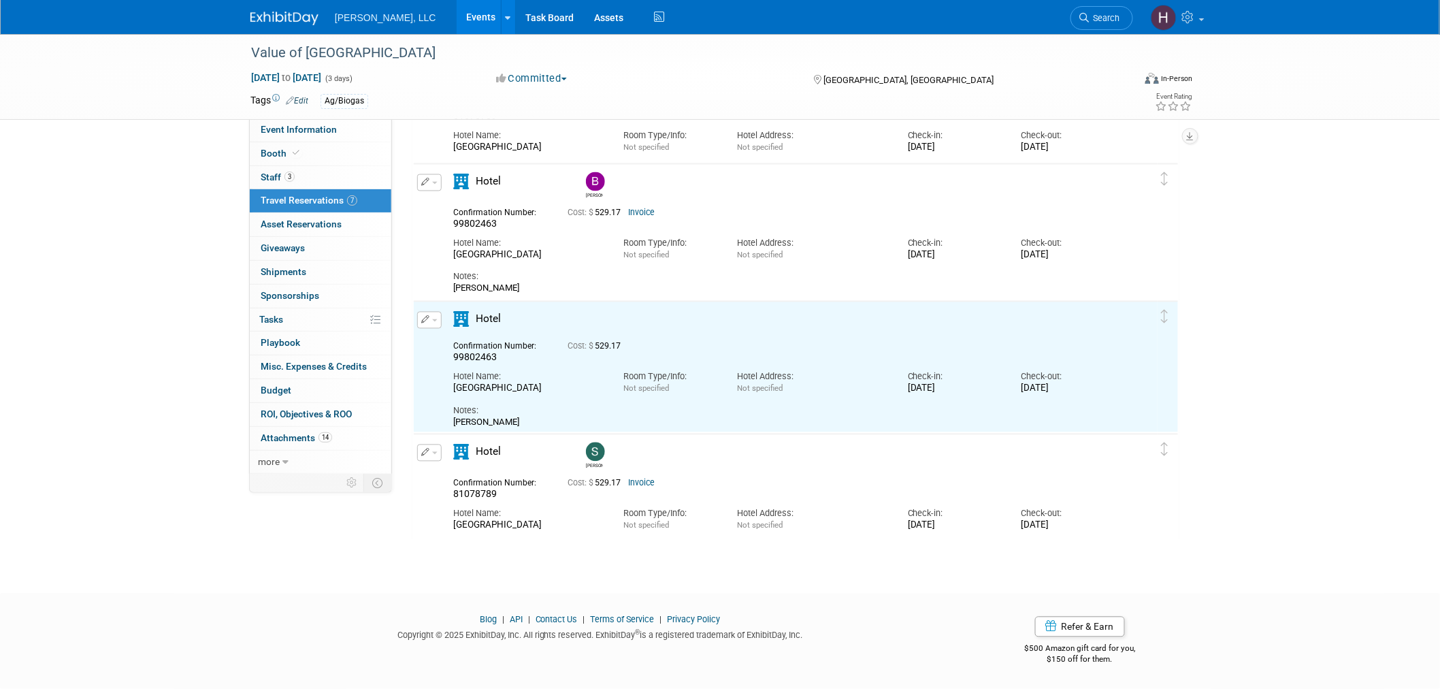
click at [434, 314] on button "button" at bounding box center [429, 320] width 25 height 17
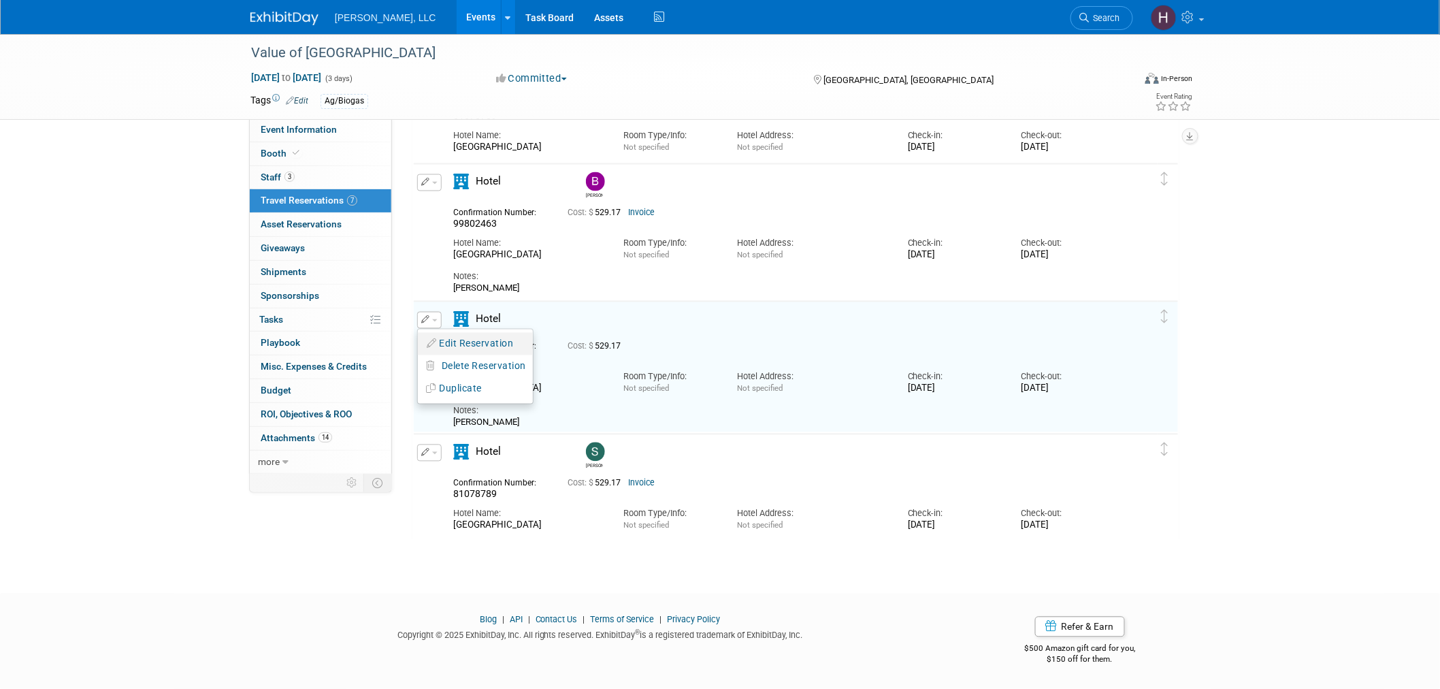
click at [459, 334] on button "Edit Reservation" at bounding box center [475, 344] width 115 height 20
select select "71594240-711a-43ad-8f17-6b3889caccd4"
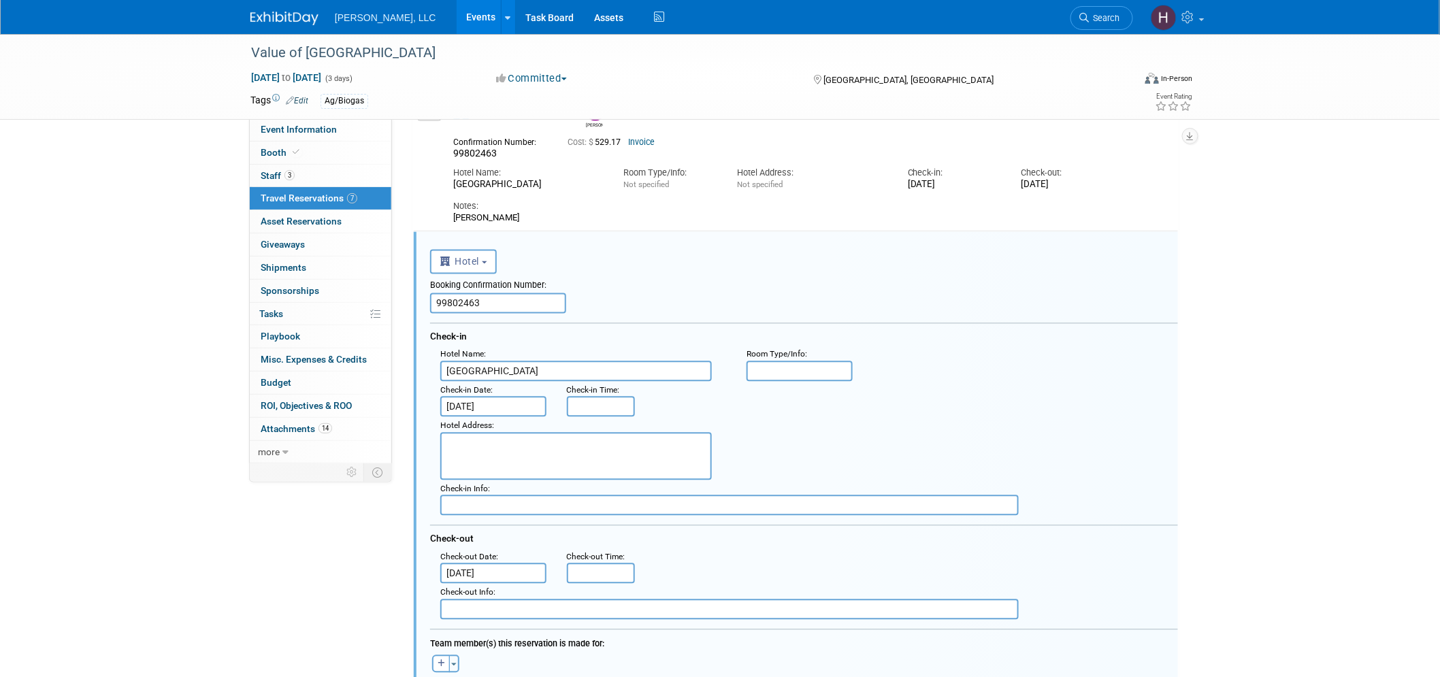
scroll to position [1075, 0]
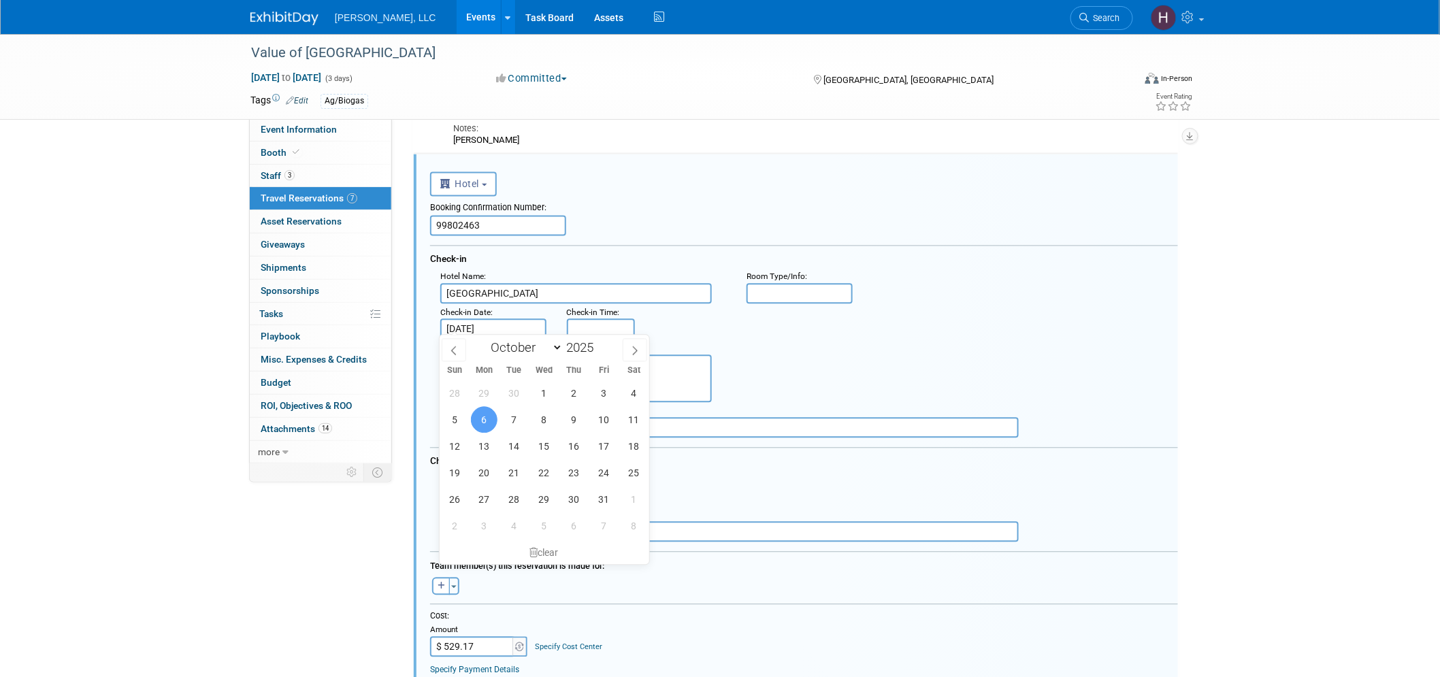
click at [461, 320] on input "[DATE]" at bounding box center [493, 329] width 106 height 20
click at [547, 419] on span "8" at bounding box center [544, 420] width 27 height 27
type input "[DATE]"
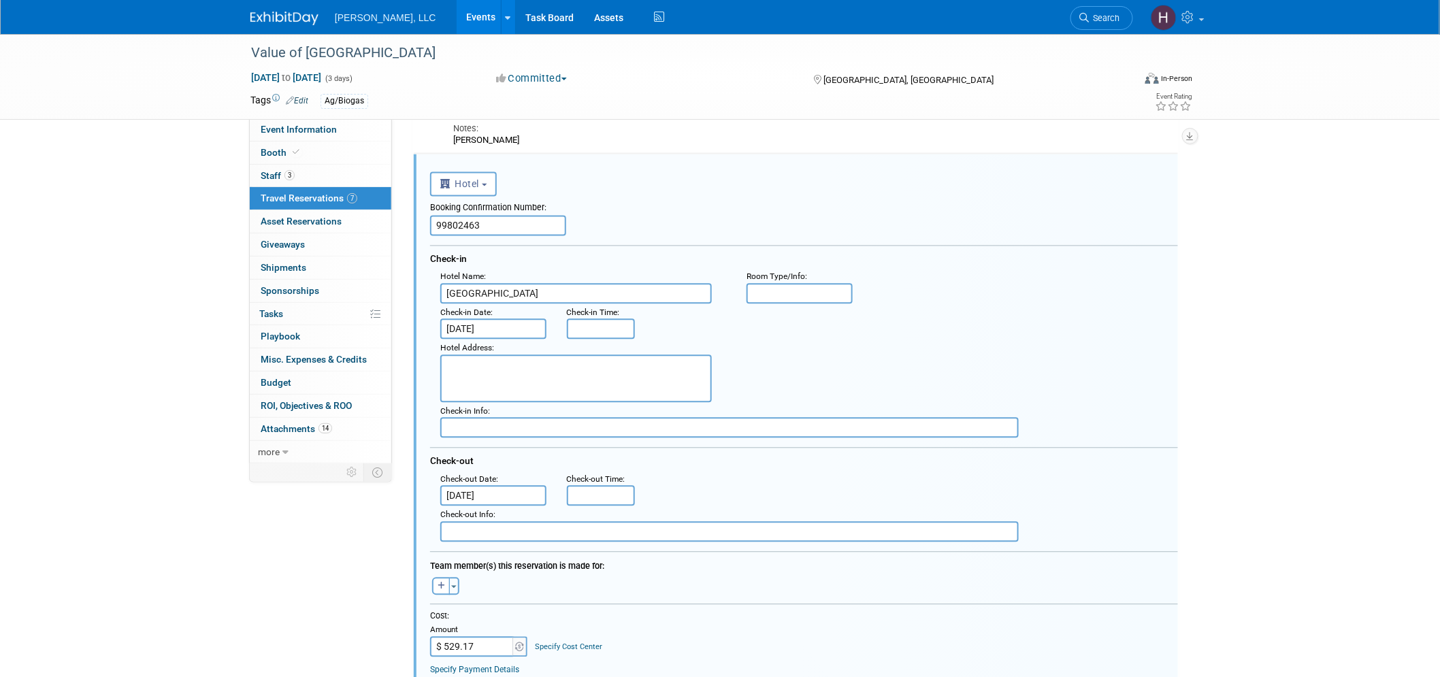
click at [480, 486] on input "[DATE]" at bounding box center [493, 496] width 106 height 20
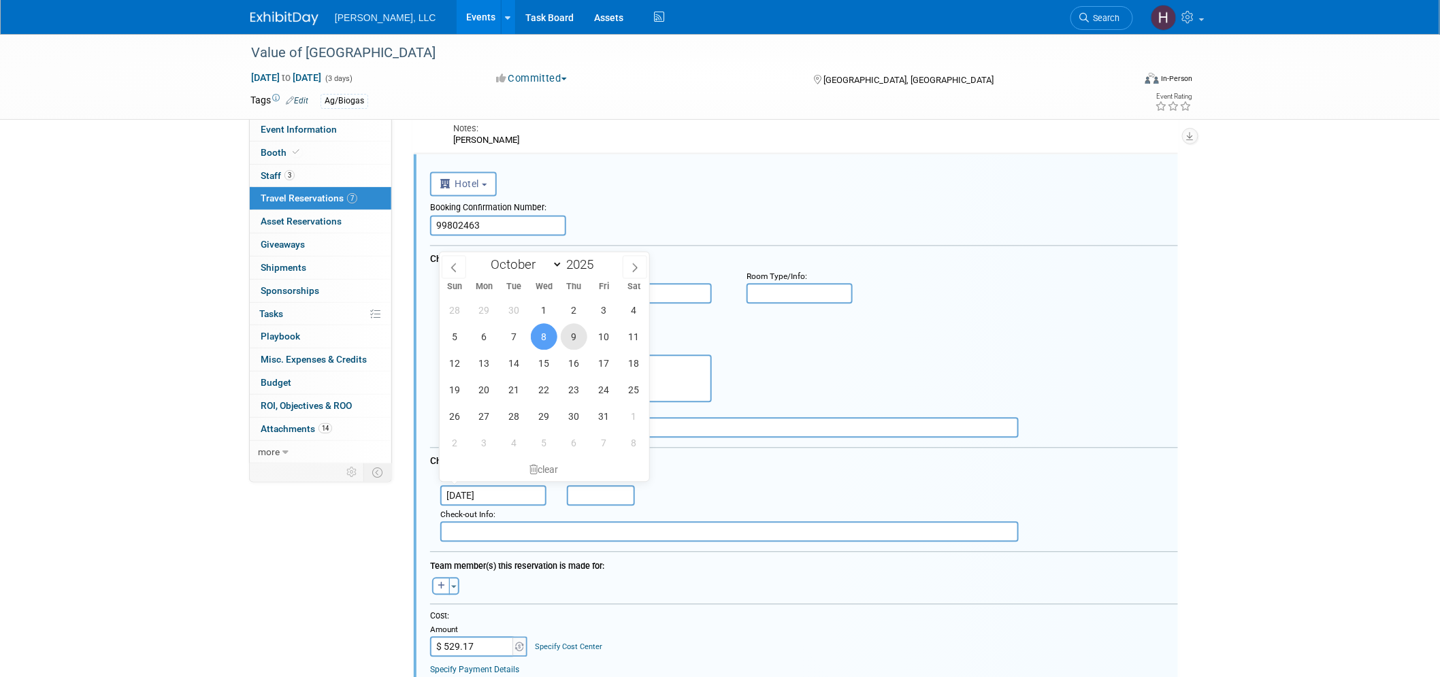
click at [569, 338] on span "9" at bounding box center [574, 337] width 27 height 27
type input "[DATE]"
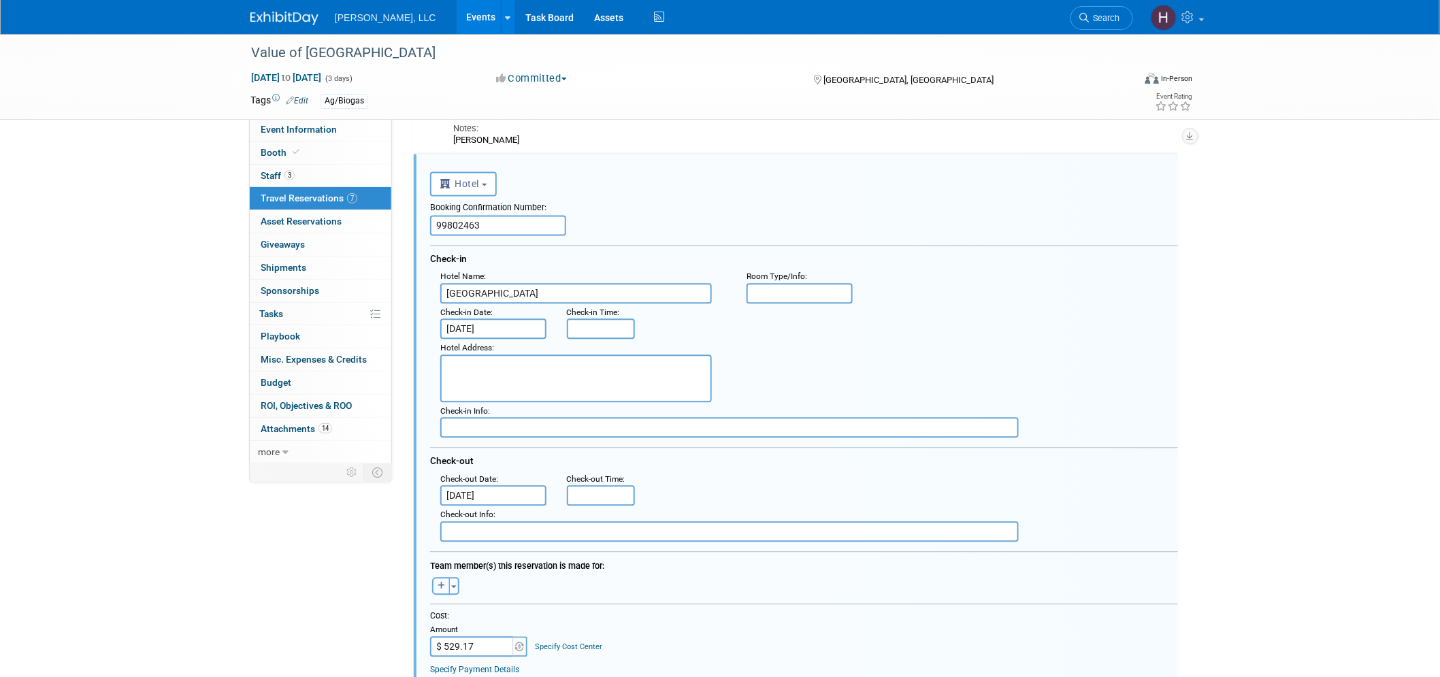
click at [439, 583] on icon "button" at bounding box center [441, 587] width 7 height 8
select select
click at [457, 595] on div "-- Select -- -- Select -- [PERSON_NAME] [PERSON_NAME] [PERSON_NAME] [PERSON_NAM…" at bounding box center [467, 590] width 88 height 25
click at [449, 581] on button "Toggle Dropdown" at bounding box center [454, 587] width 10 height 18
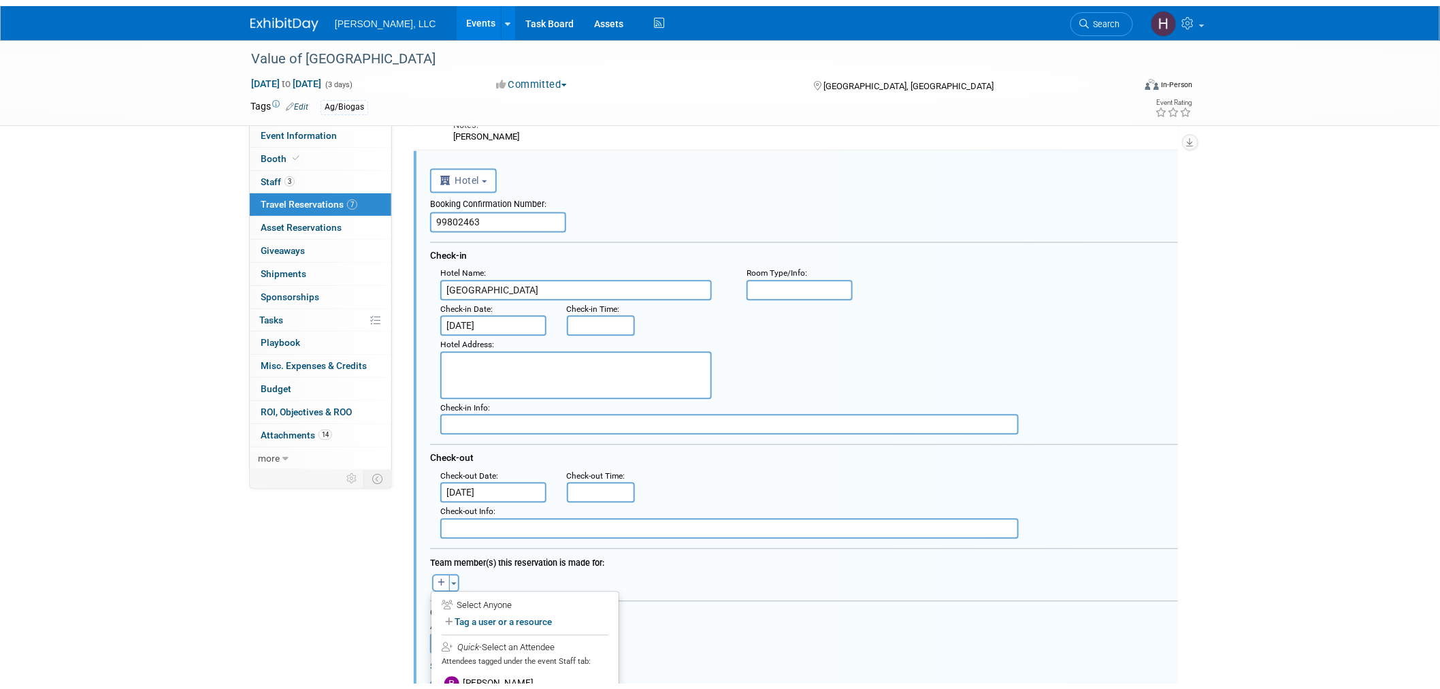
scroll to position [1378, 0]
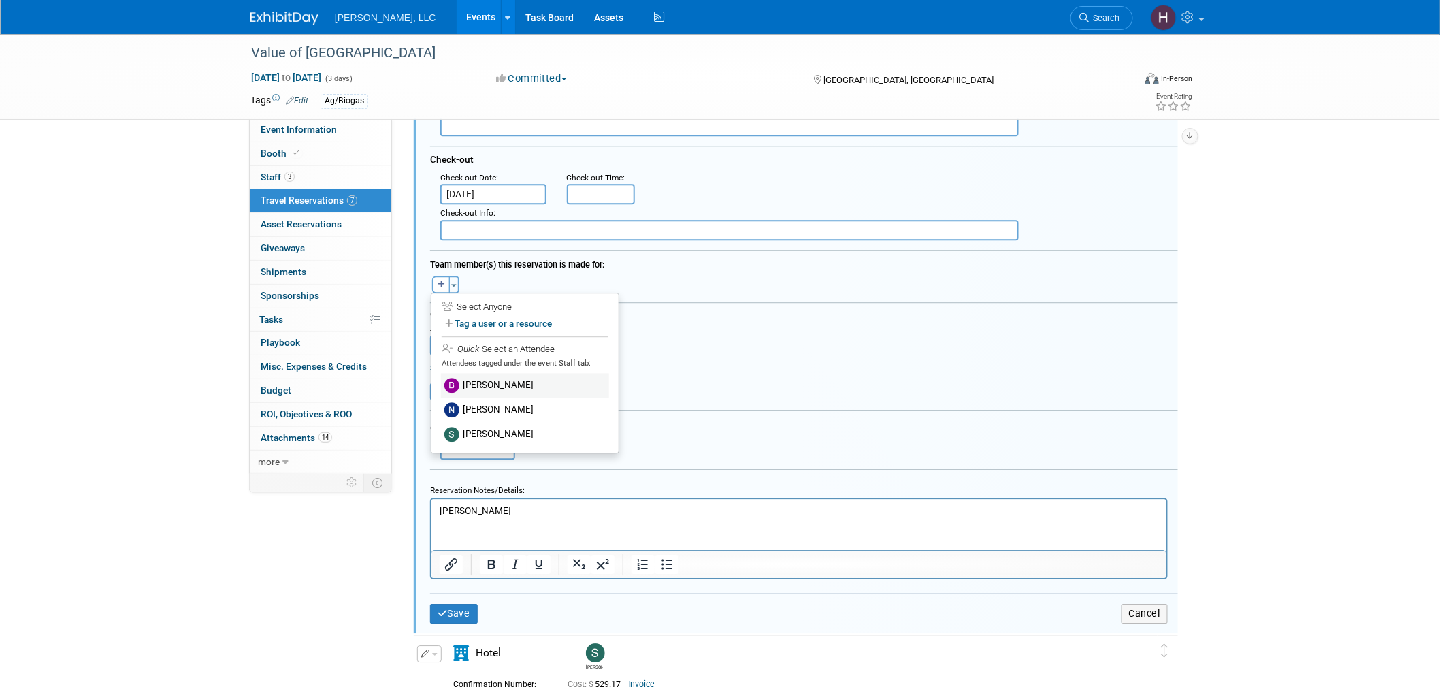
click at [477, 373] on label "[PERSON_NAME]" at bounding box center [525, 385] width 168 height 25
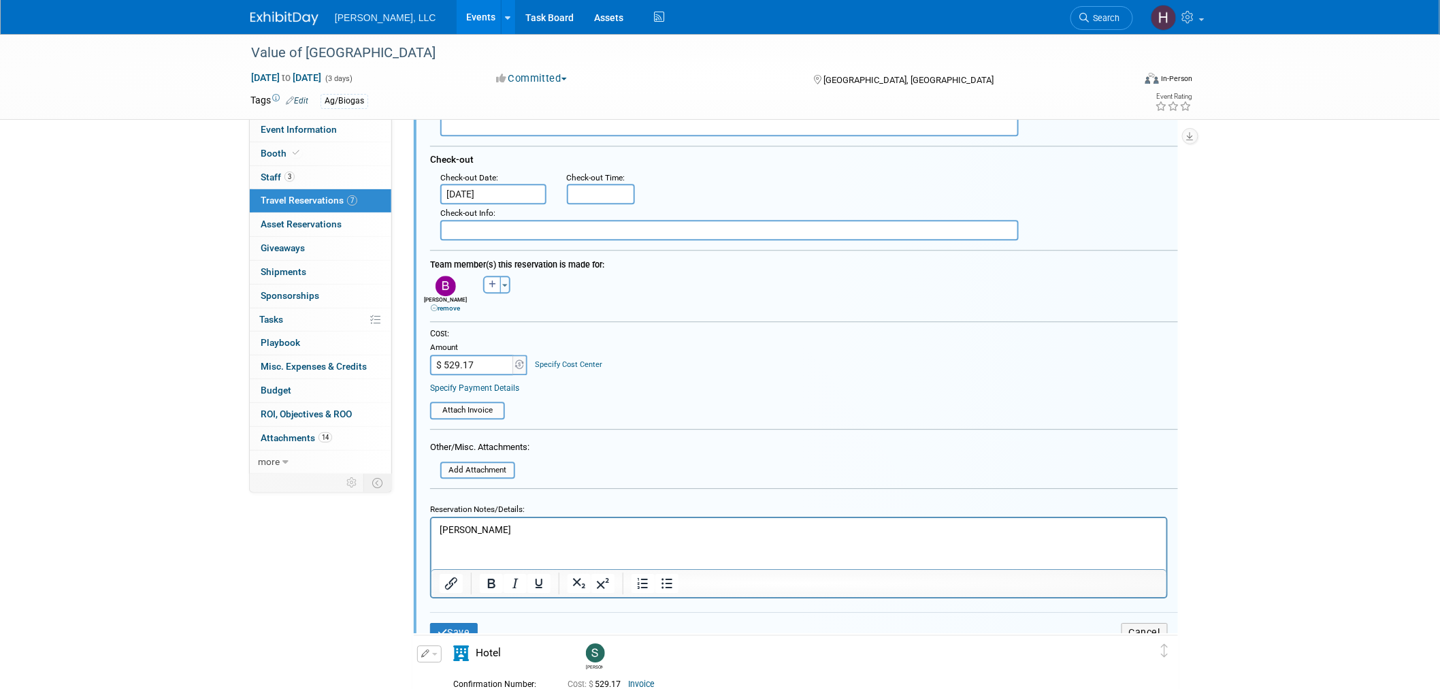
click at [467, 355] on input "$ 529.17" at bounding box center [472, 365] width 85 height 20
paste input "07.22"
type input "$ 507.22"
click at [484, 403] on input "file" at bounding box center [423, 410] width 162 height 15
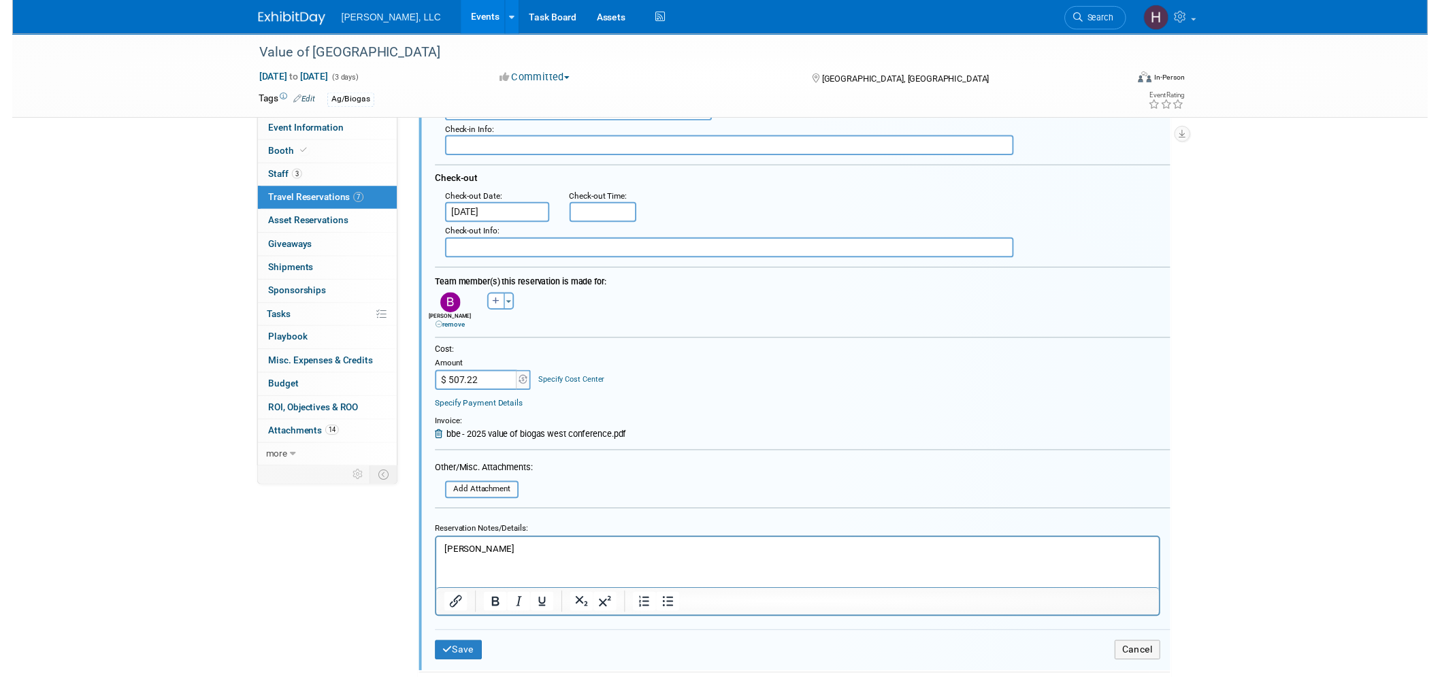
scroll to position [1226, 0]
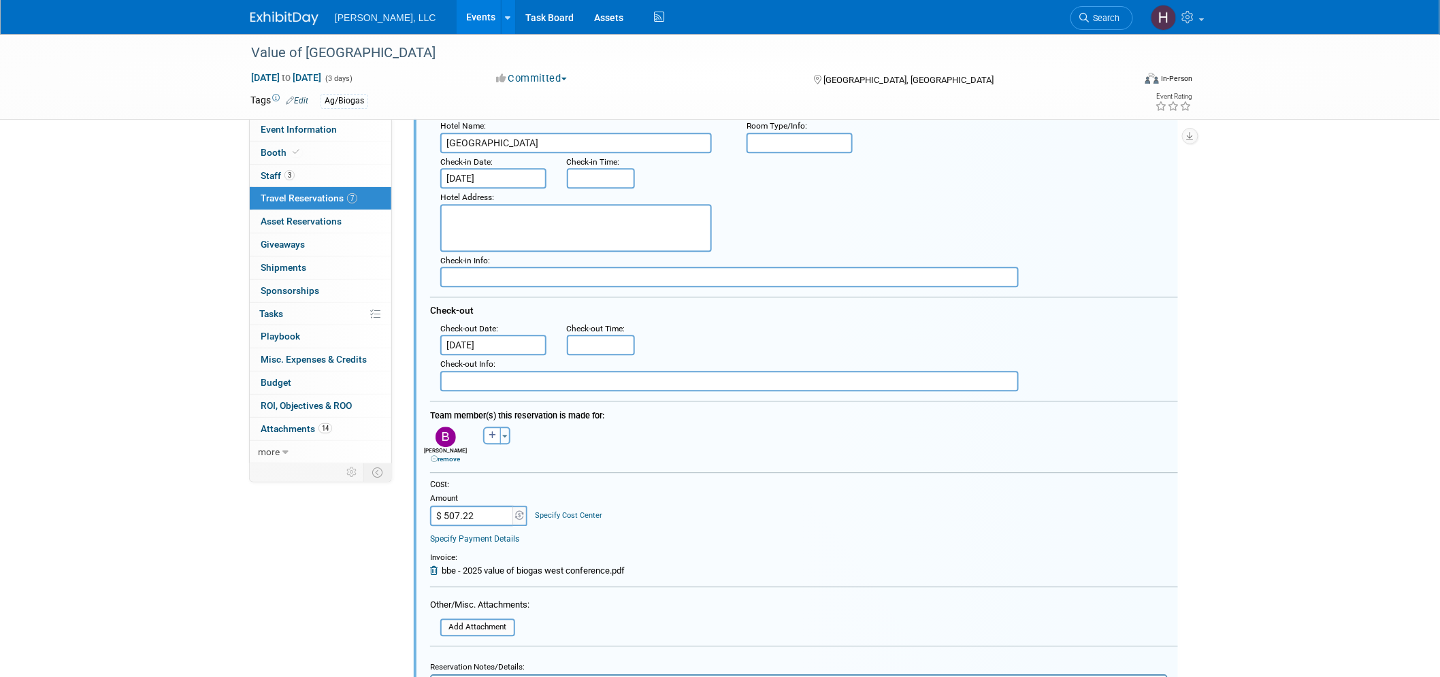
click at [433, 566] on icon at bounding box center [436, 570] width 12 height 9
click at [453, 554] on input "file" at bounding box center [423, 561] width 162 height 15
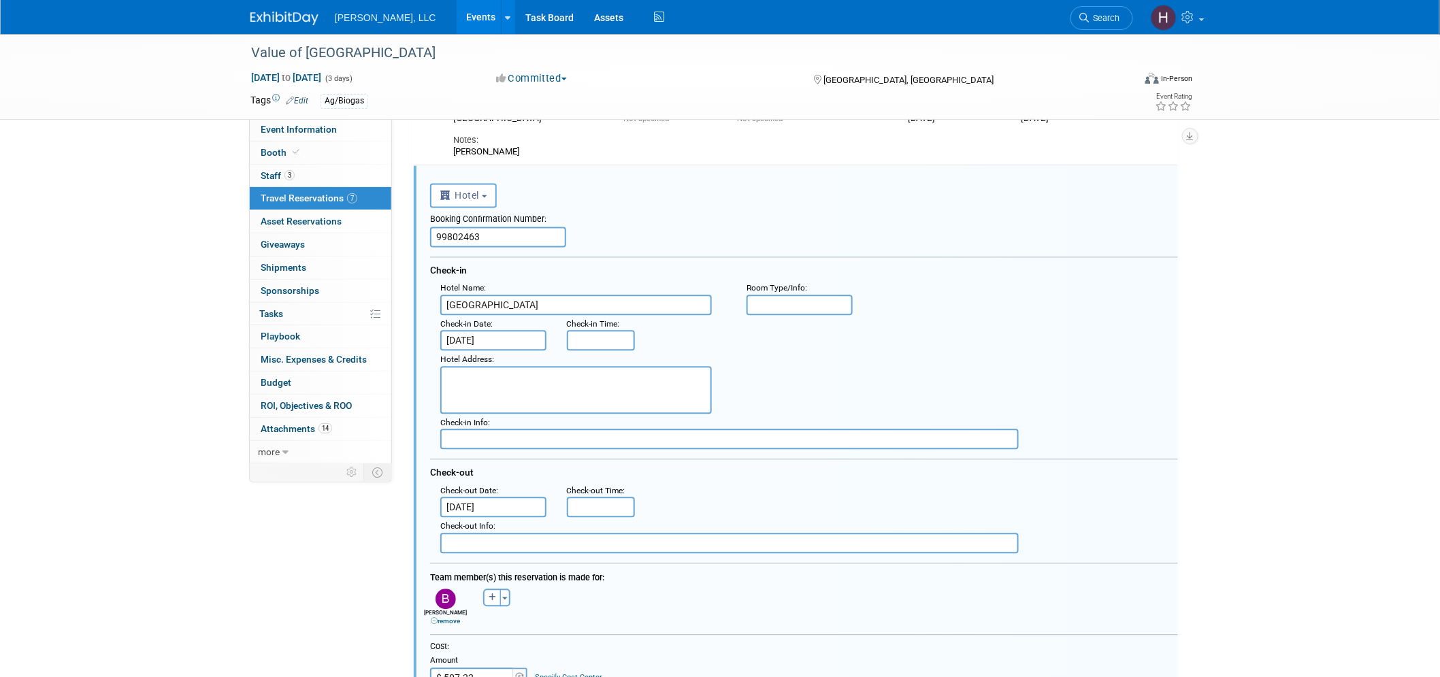
scroll to position [999, 0]
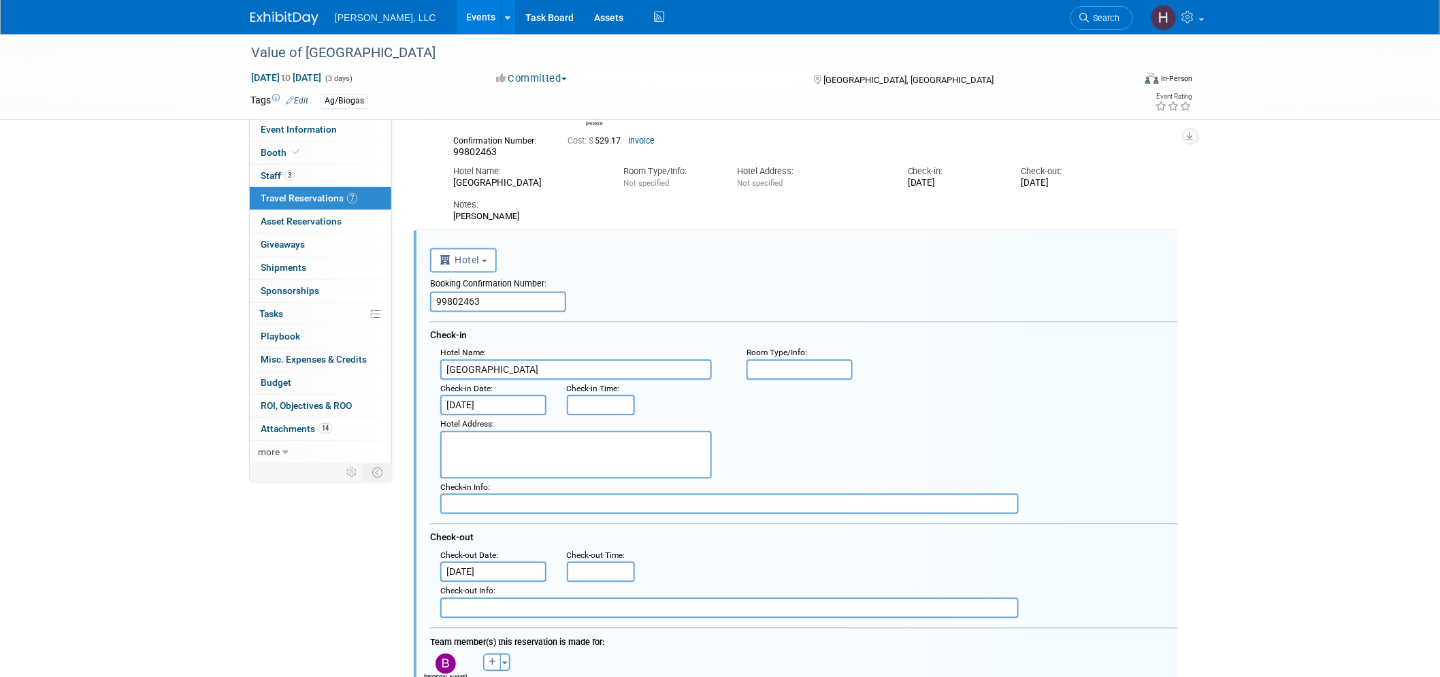
click at [477, 297] on input "99802463" at bounding box center [498, 302] width 136 height 20
paste input "75874360"
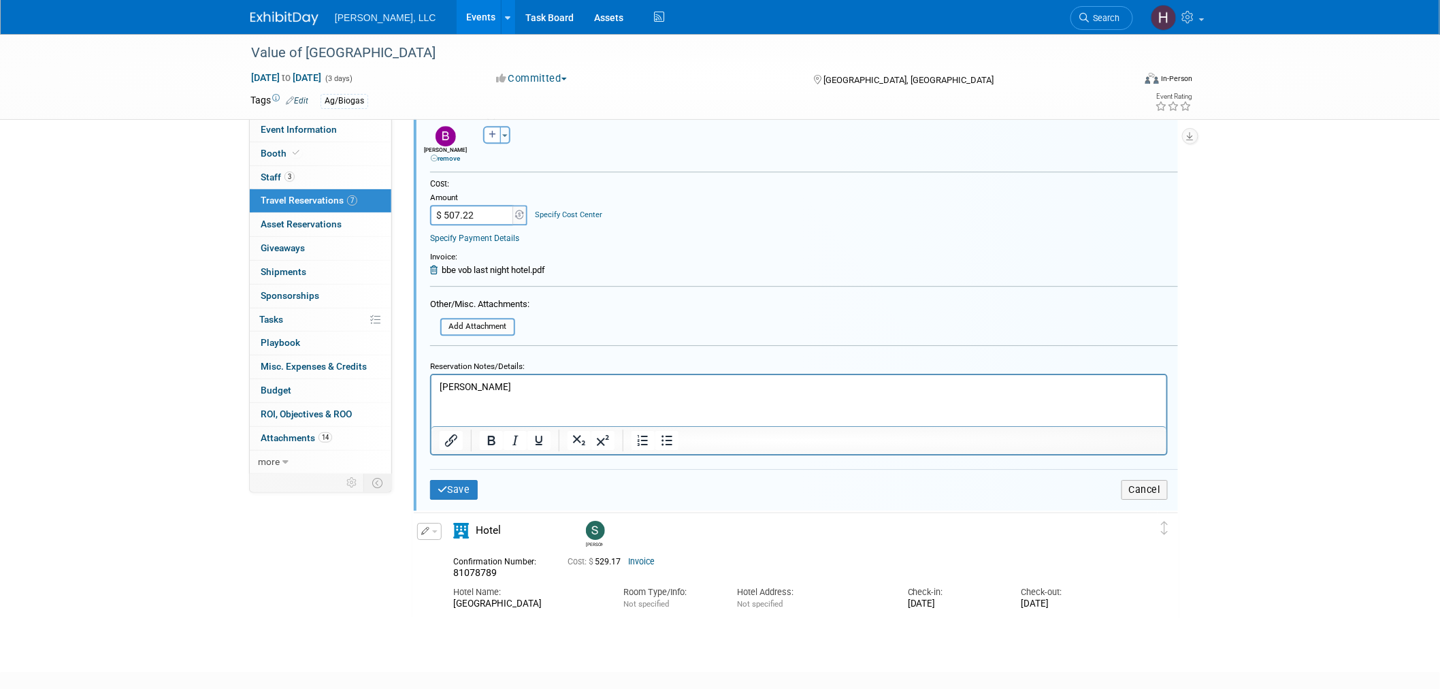
scroll to position [1529, 0]
type input "75874360"
drag, startPoint x: 517, startPoint y: 383, endPoint x: 331, endPoint y: 366, distance: 186.6
click at [431, 373] on html "[PERSON_NAME]" at bounding box center [798, 382] width 735 height 18
click at [461, 478] on button "Save" at bounding box center [454, 488] width 48 height 20
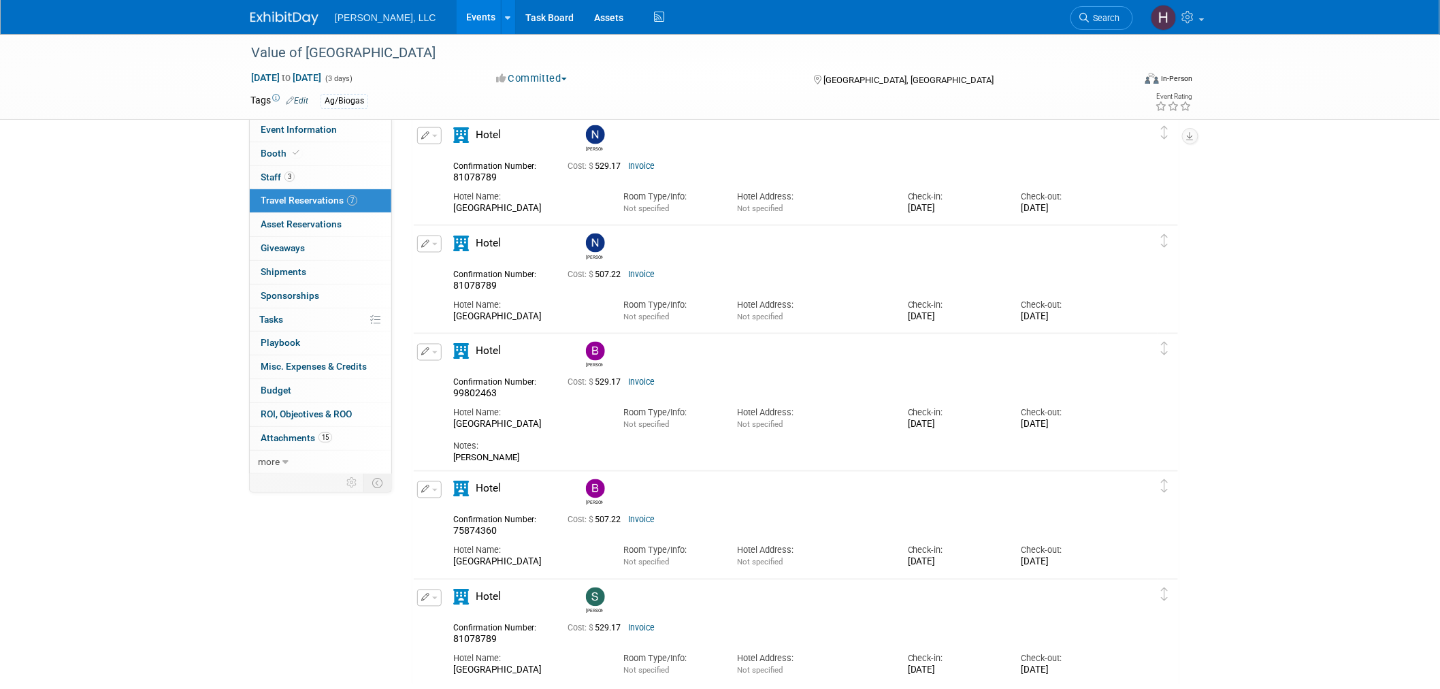
scroll to position [752, 0]
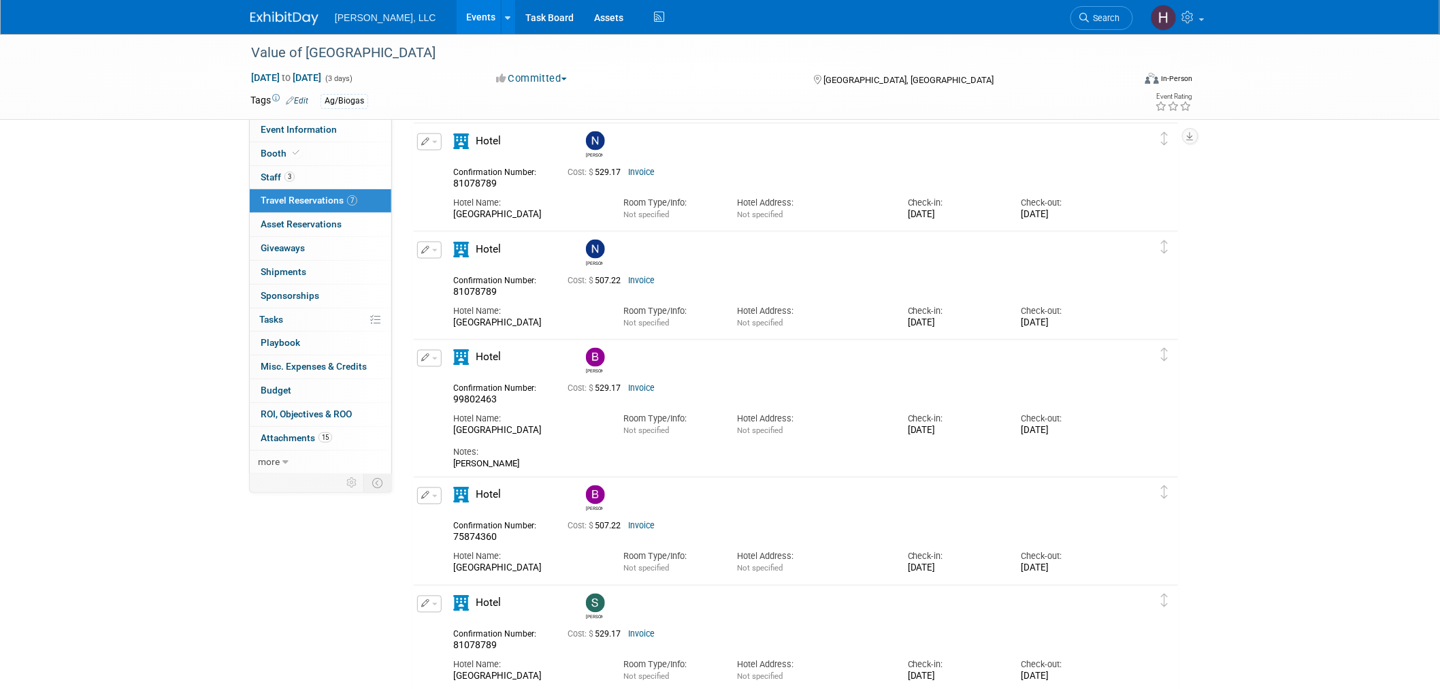
click at [436, 252] on button "button" at bounding box center [429, 250] width 25 height 17
click at [452, 280] on button "Edit Reservation" at bounding box center [475, 274] width 115 height 20
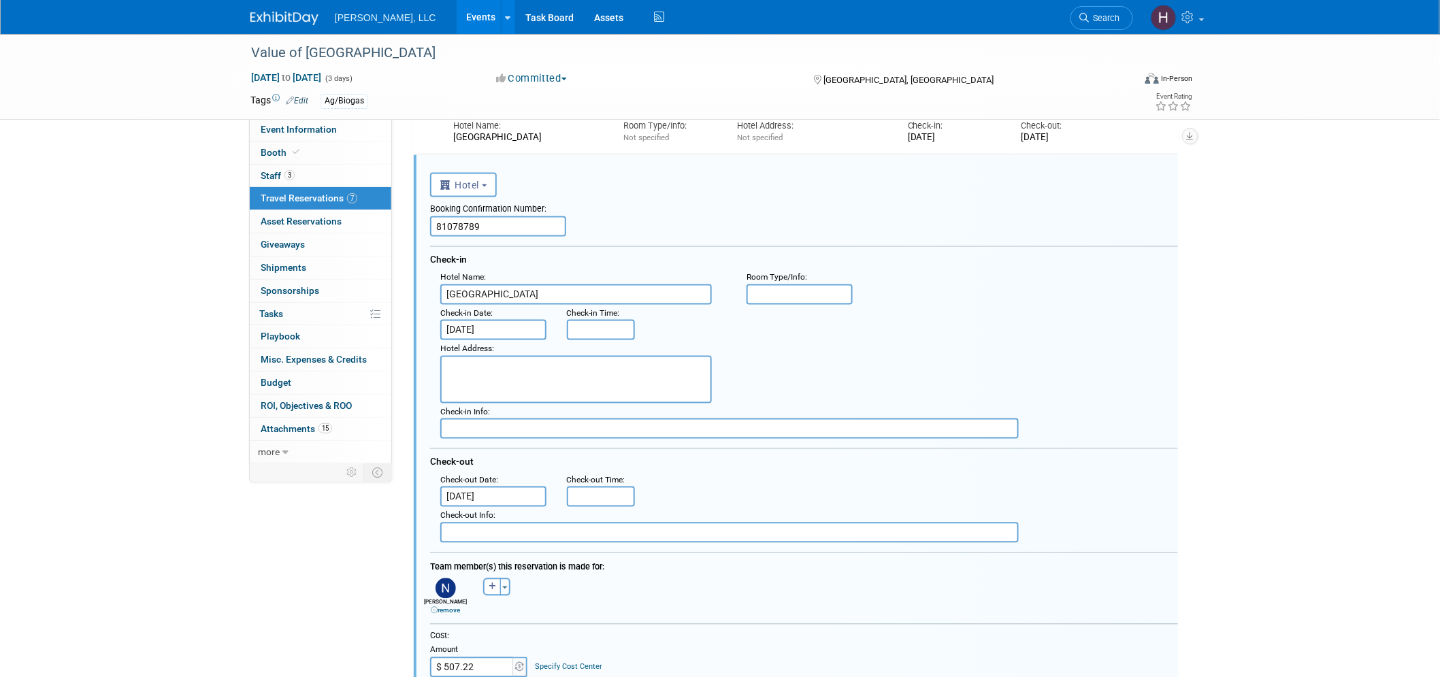
scroll to position [0, 0]
click at [525, 221] on input "81078789" at bounding box center [498, 226] width 136 height 20
paste input "75853510"
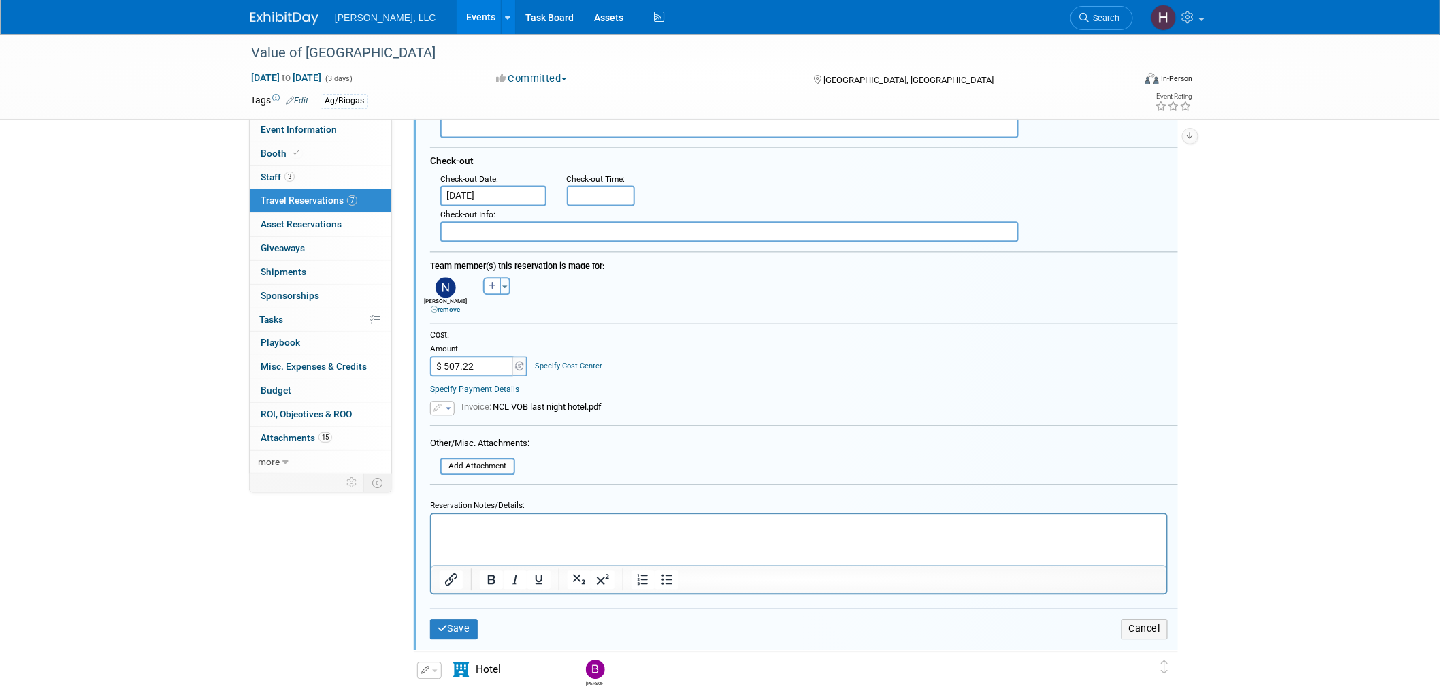
scroll to position [1132, 0]
type input "75853510"
click at [442, 617] on button "Save" at bounding box center [454, 627] width 48 height 20
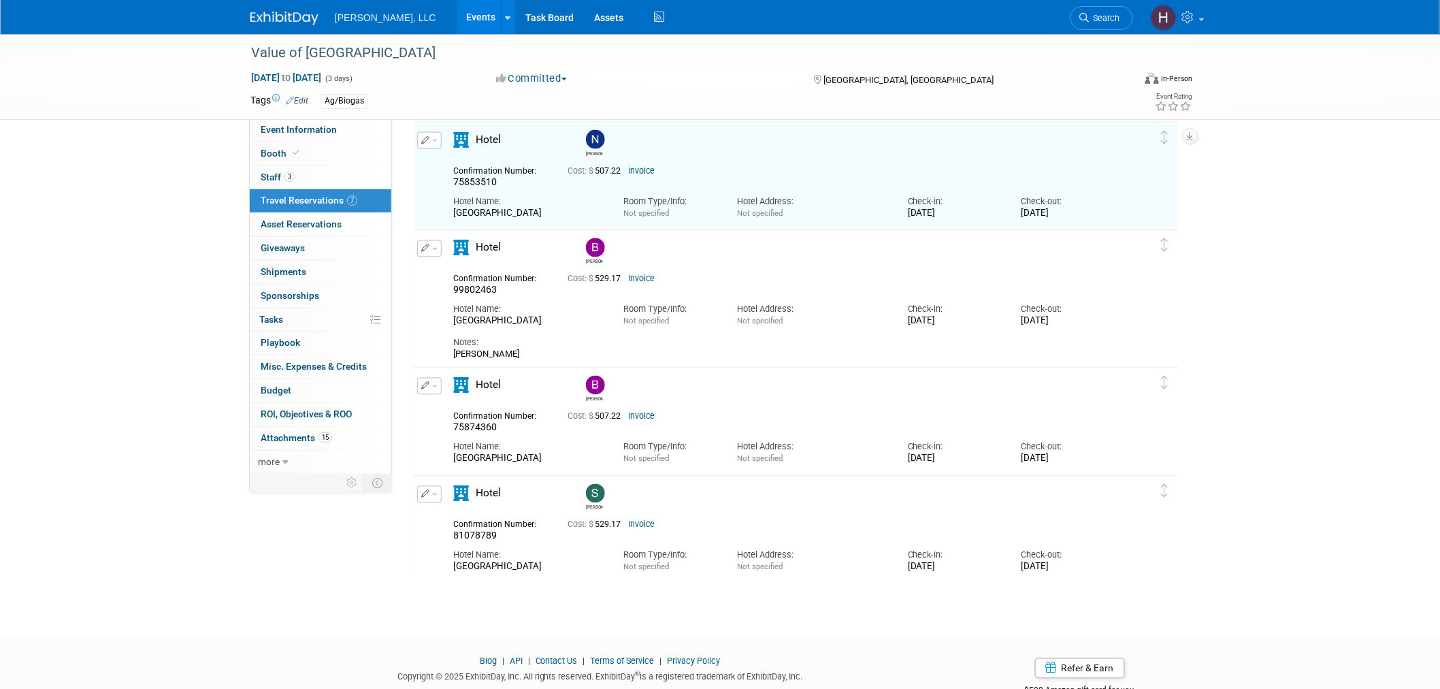
scroll to position [829, 0]
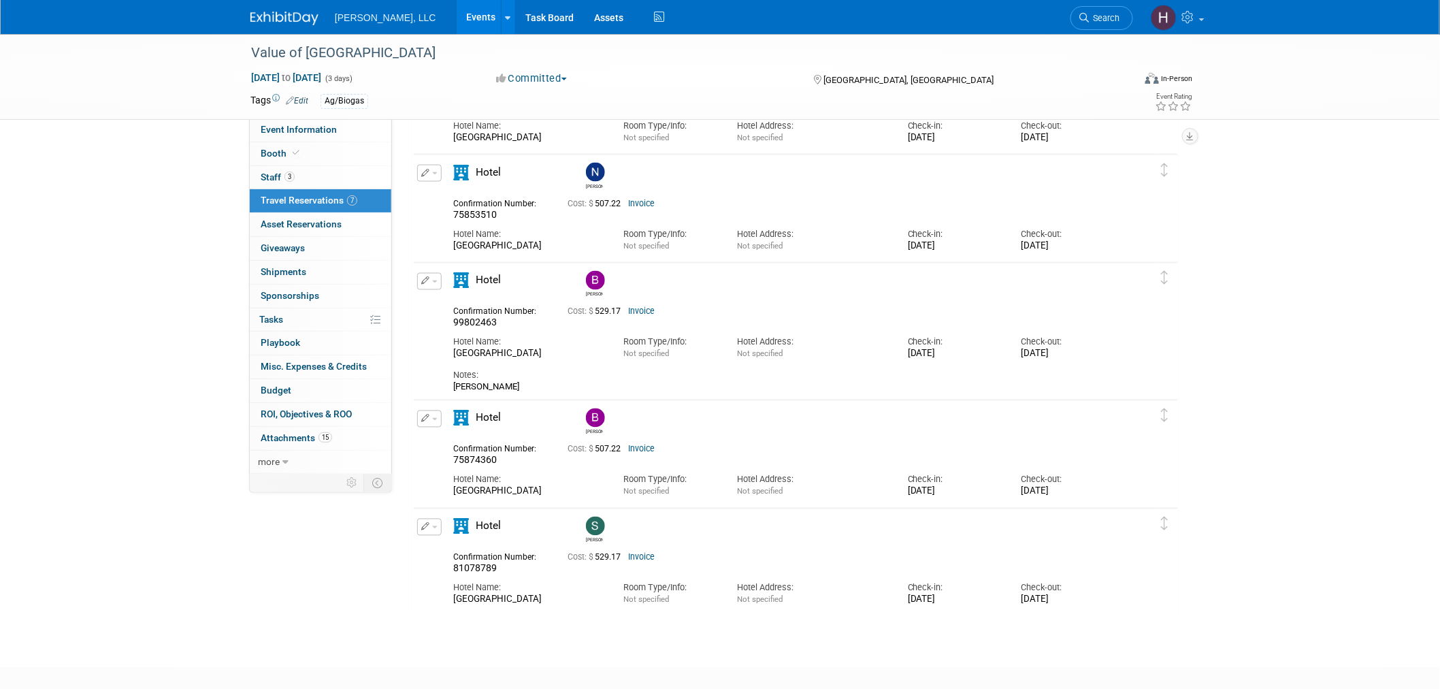
click at [457, 12] on link "Events" at bounding box center [482, 17] width 50 height 34
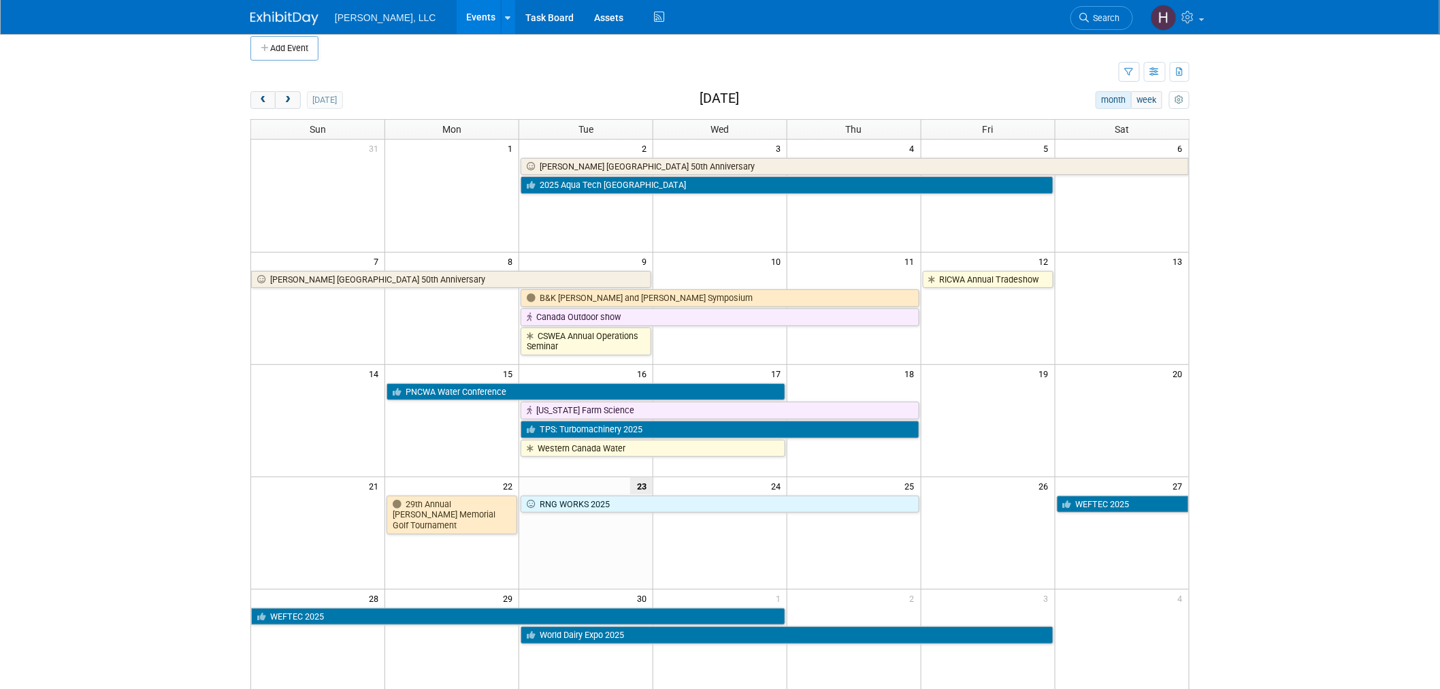
scroll to position [284, 0]
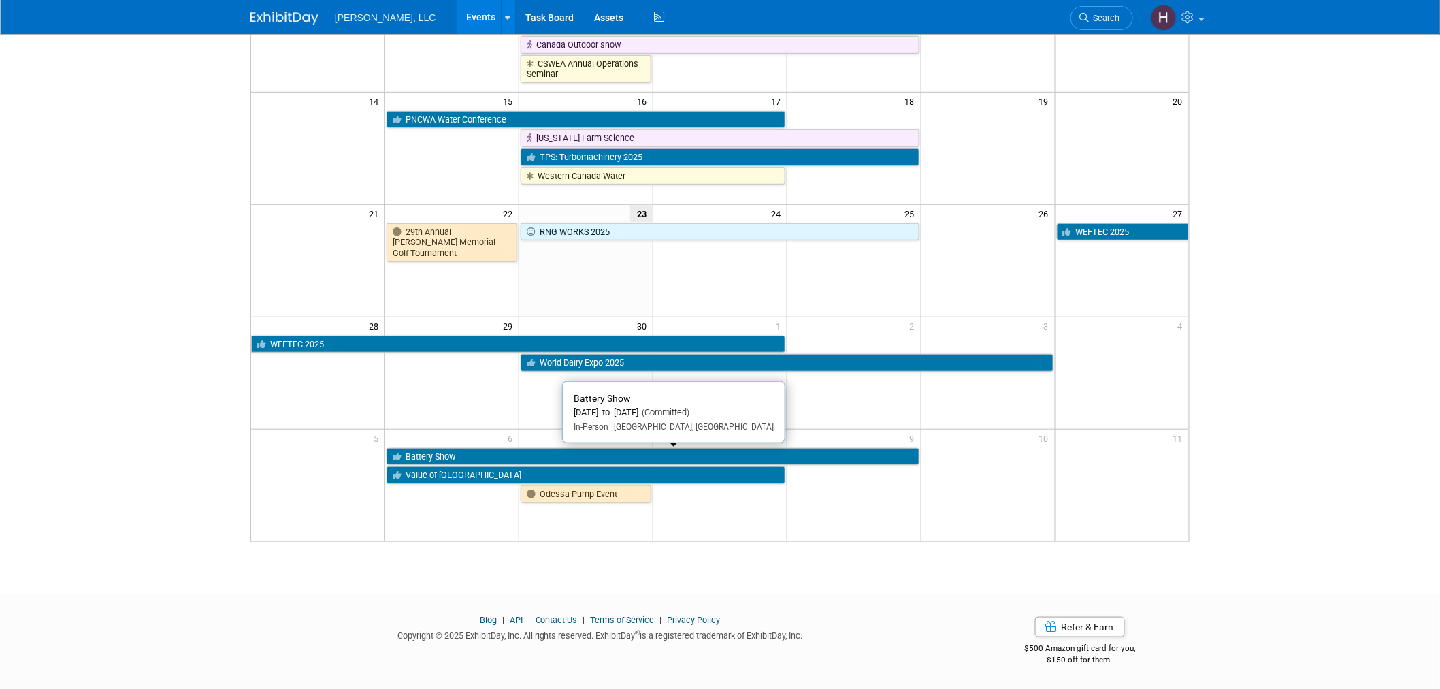
click at [574, 452] on link "Battery Show" at bounding box center [653, 457] width 532 height 18
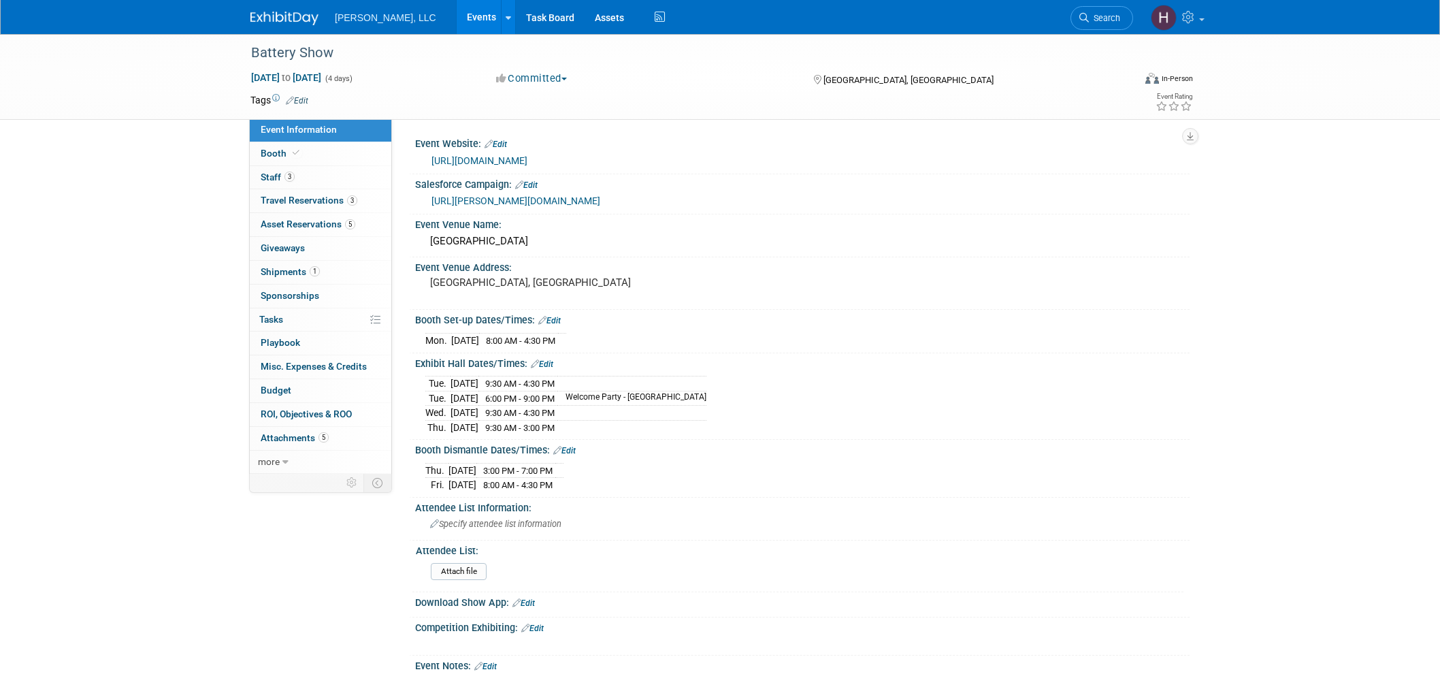
select select "Industrial"
click at [457, 12] on link "Events" at bounding box center [482, 17] width 50 height 34
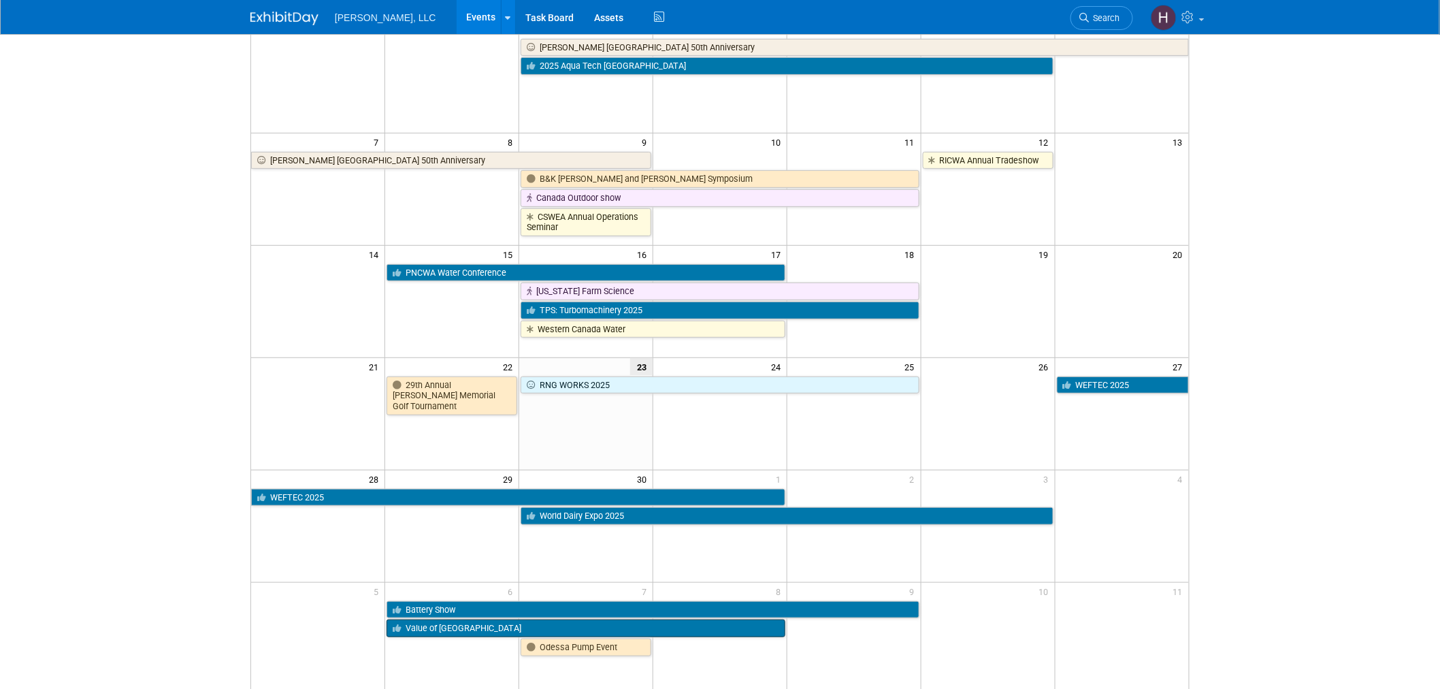
scroll to position [284, 0]
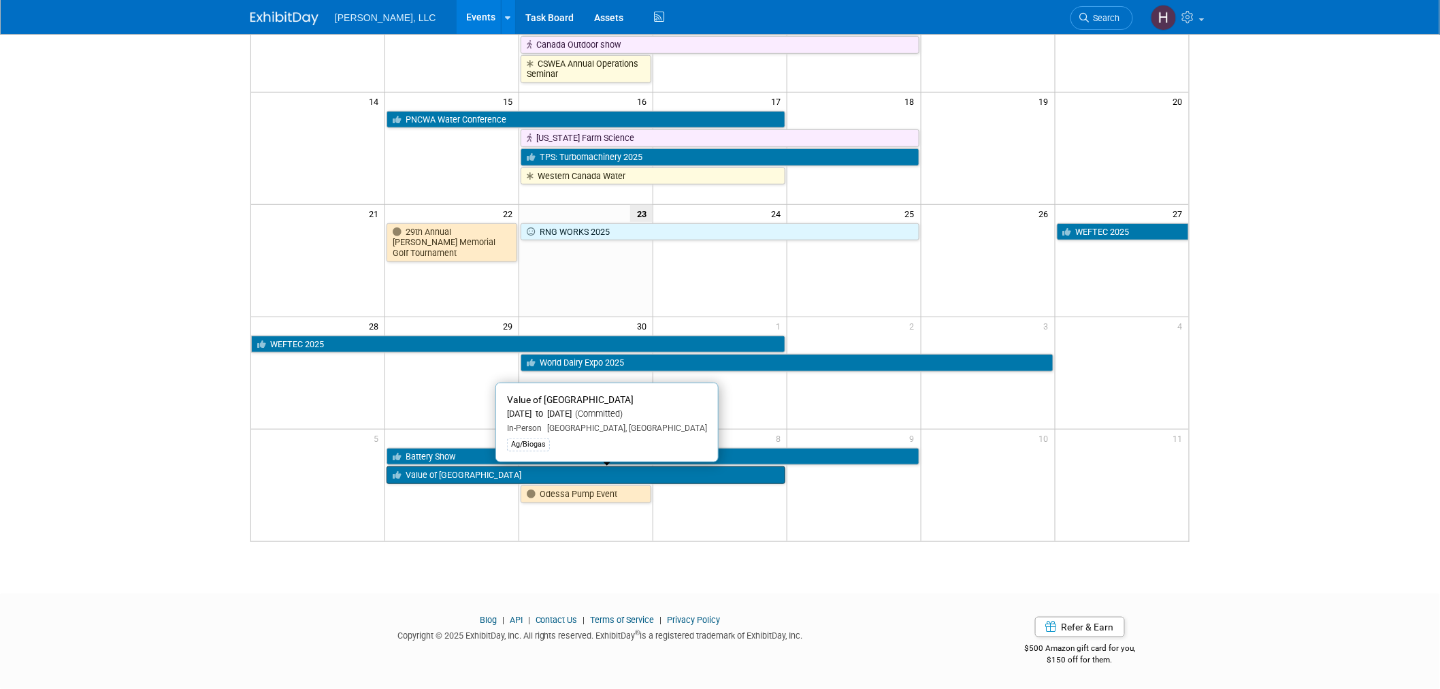
click at [548, 475] on link "Value of [GEOGRAPHIC_DATA]" at bounding box center [586, 475] width 399 height 18
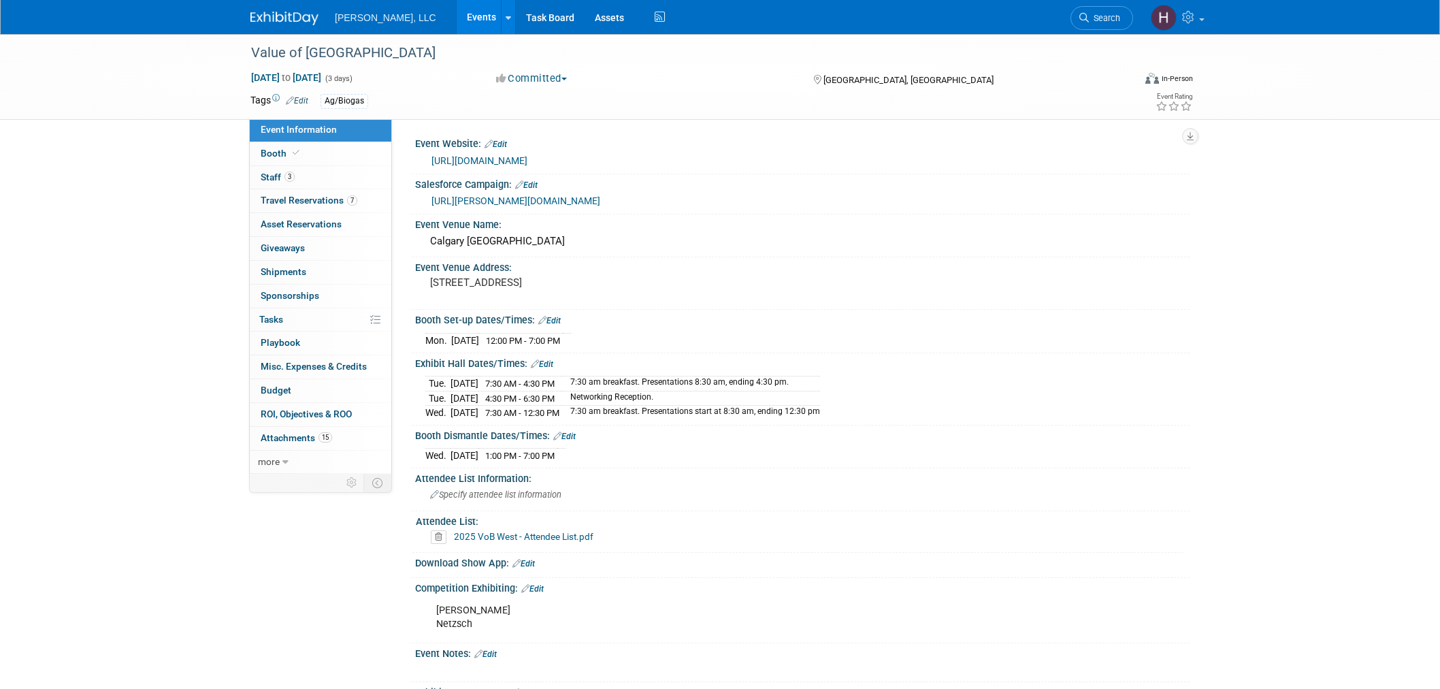
select select "Ag/Biogas"
